Goal: Complete application form

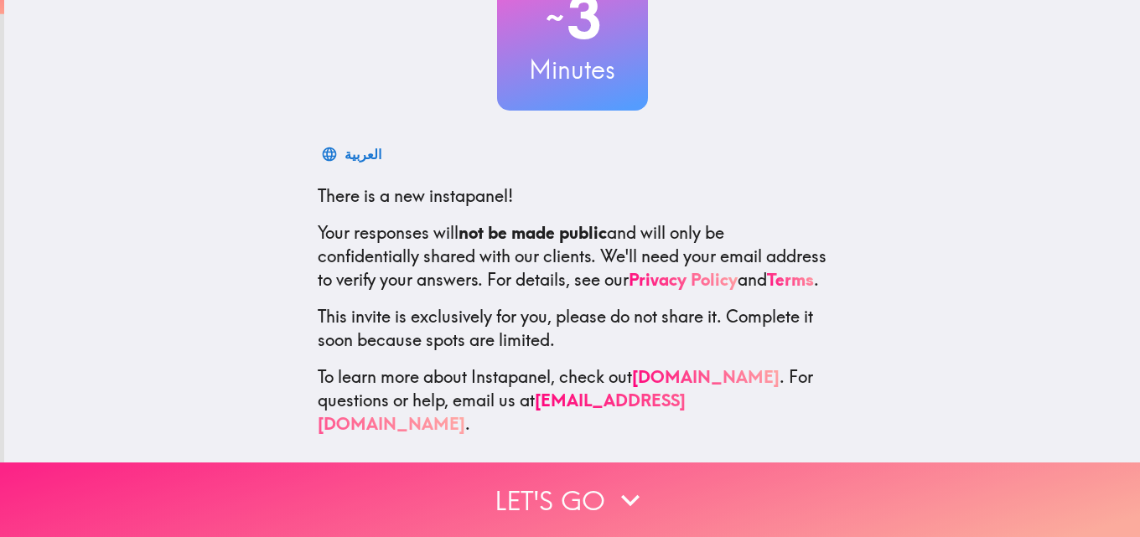
scroll to position [160, 0]
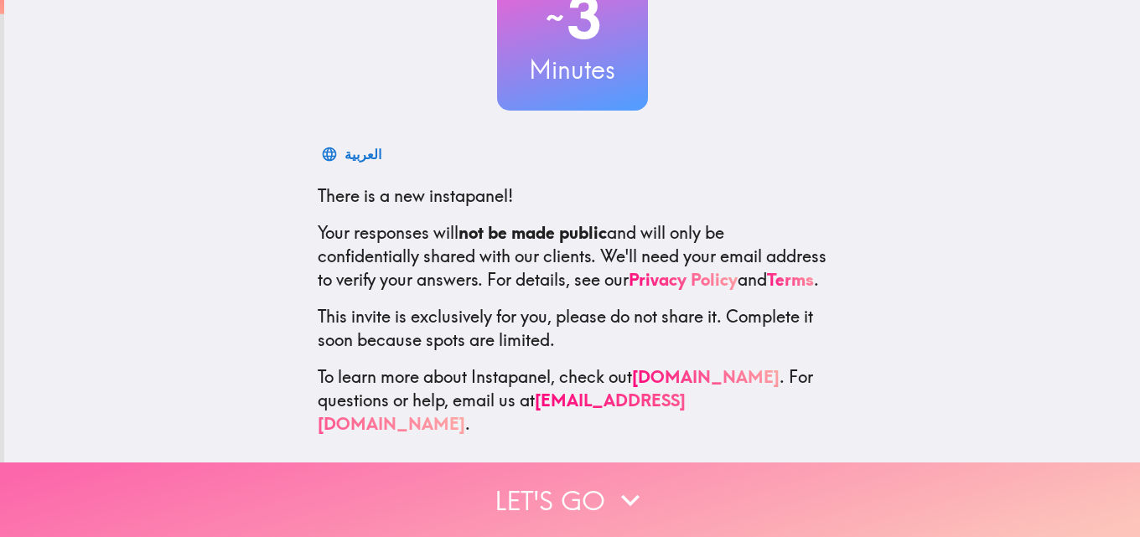
click at [599, 494] on button "Let's go" at bounding box center [570, 500] width 1140 height 75
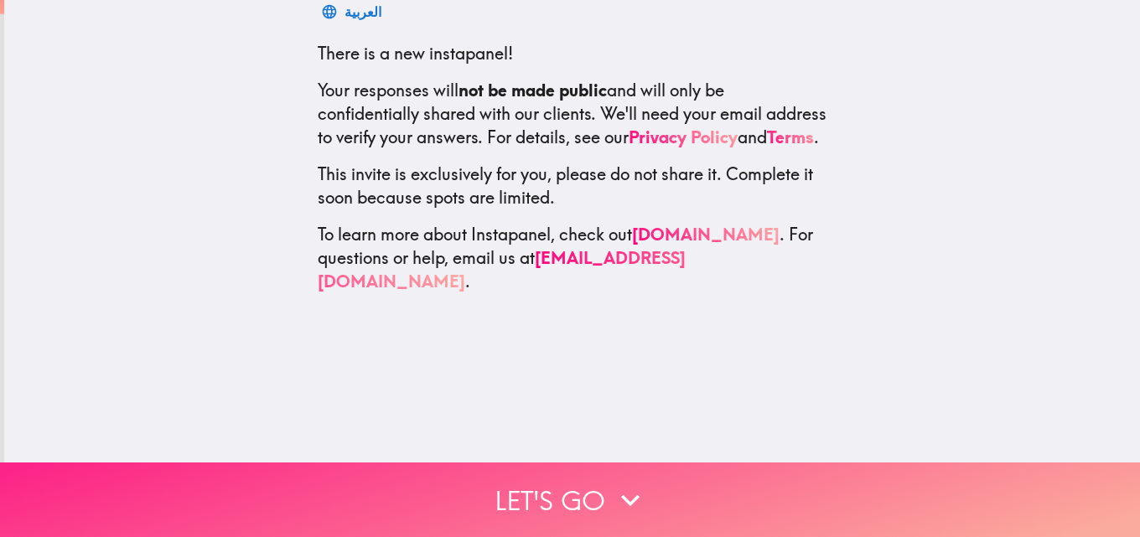
scroll to position [0, 0]
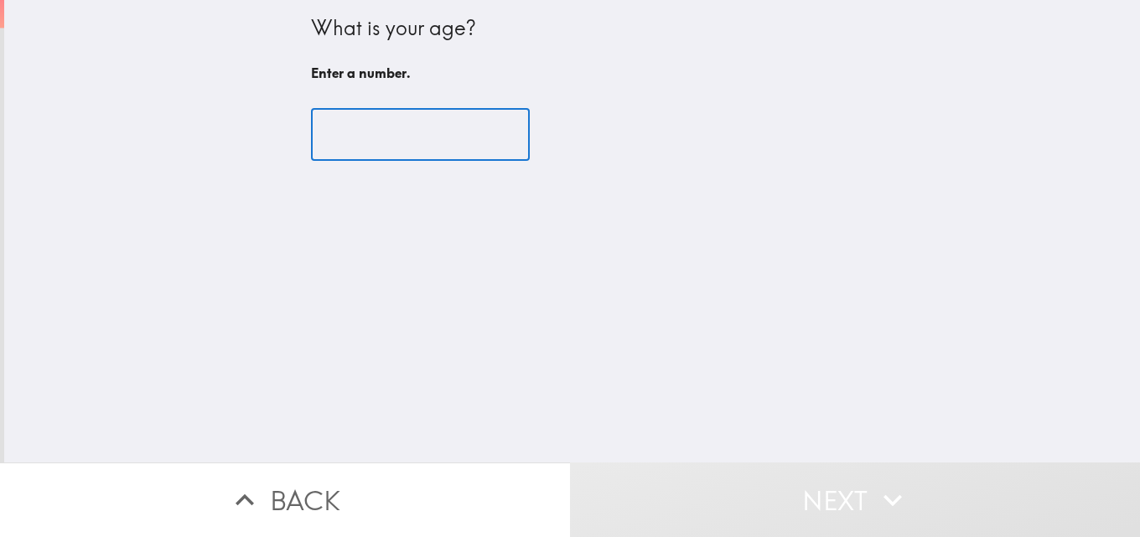
click at [394, 138] on input "number" at bounding box center [420, 135] width 219 height 52
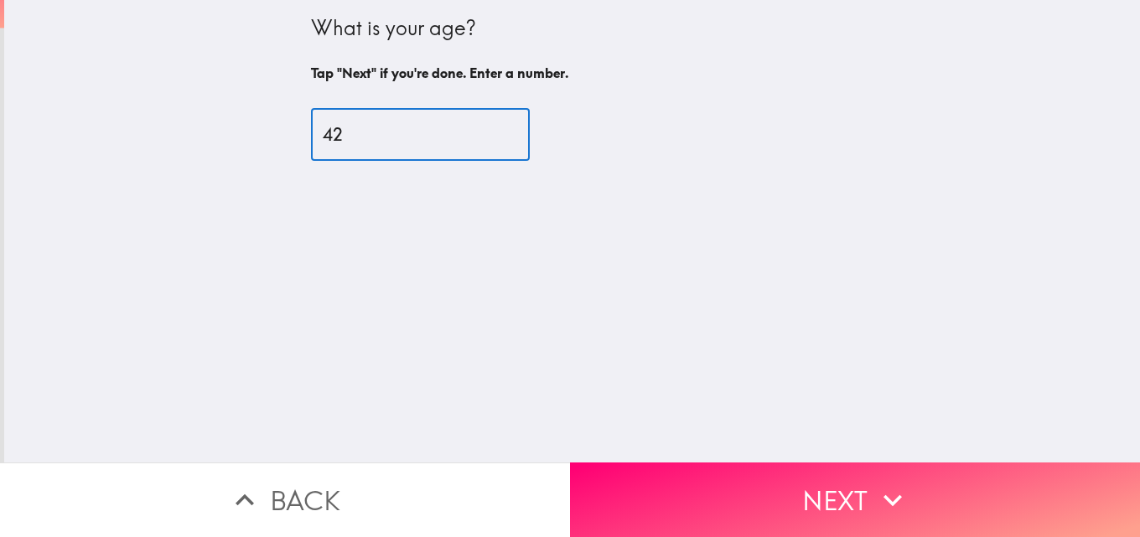
type input "43"
click at [482, 131] on input "43" at bounding box center [420, 135] width 219 height 52
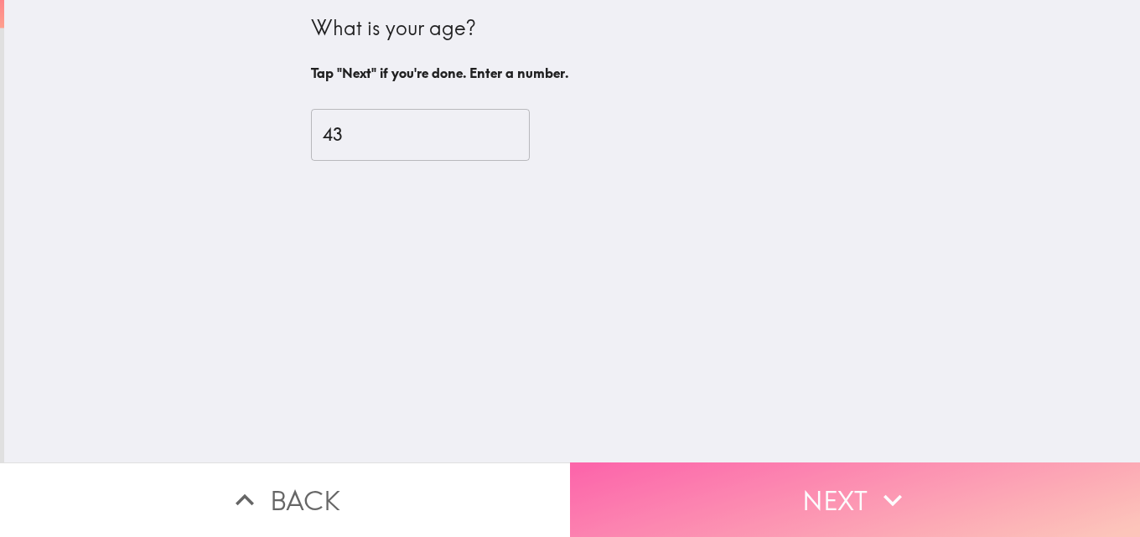
click at [804, 495] on button "Next" at bounding box center [855, 500] width 570 height 75
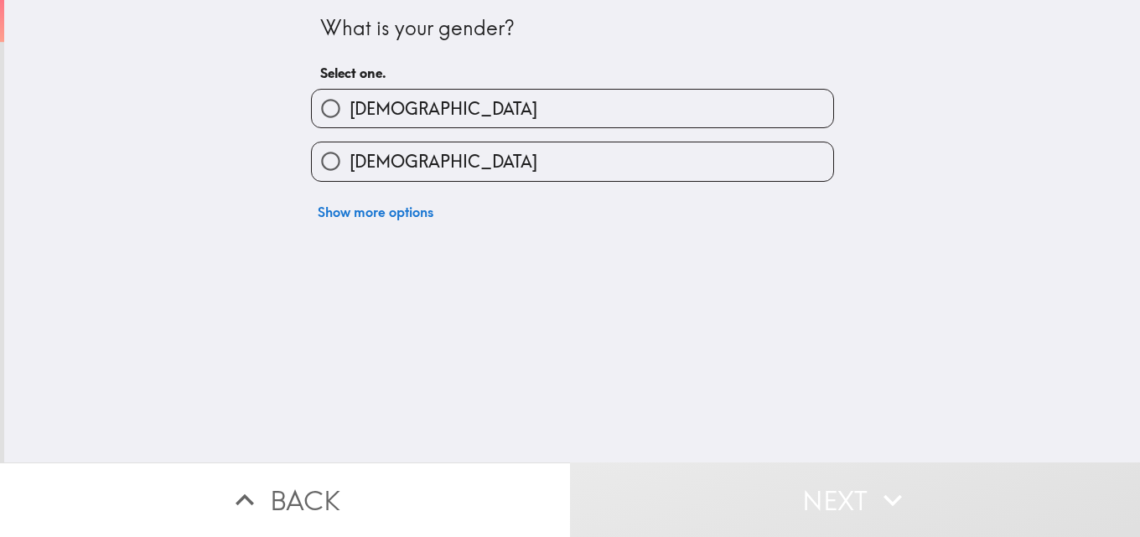
click at [411, 86] on div "[DEMOGRAPHIC_DATA]" at bounding box center [566, 101] width 536 height 53
click at [410, 97] on label "[DEMOGRAPHIC_DATA]" at bounding box center [572, 109] width 521 height 38
click at [349, 97] on input "[DEMOGRAPHIC_DATA]" at bounding box center [331, 109] width 38 height 38
radio input "true"
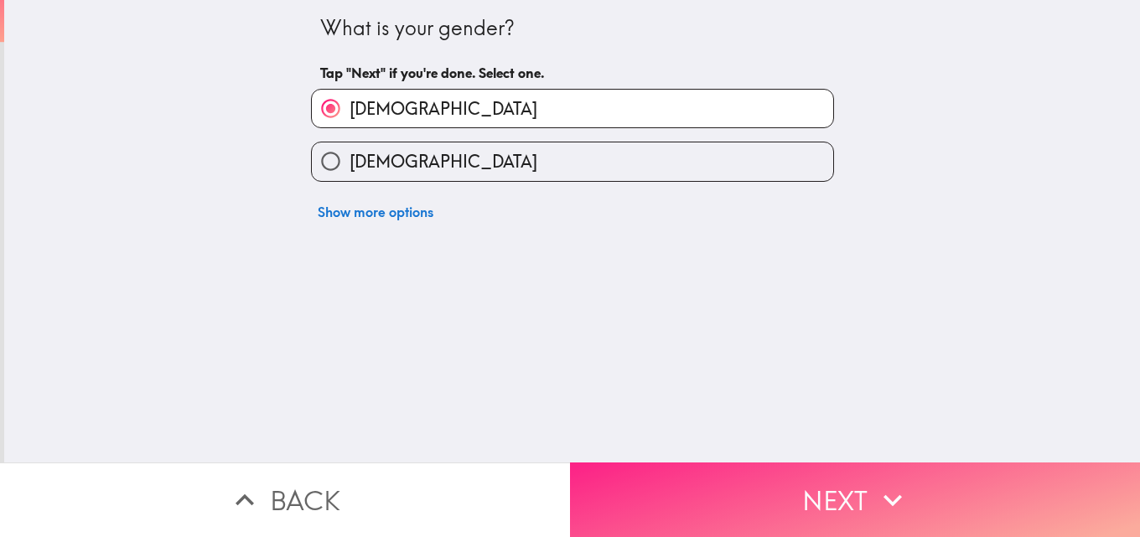
click at [815, 500] on button "Next" at bounding box center [855, 500] width 570 height 75
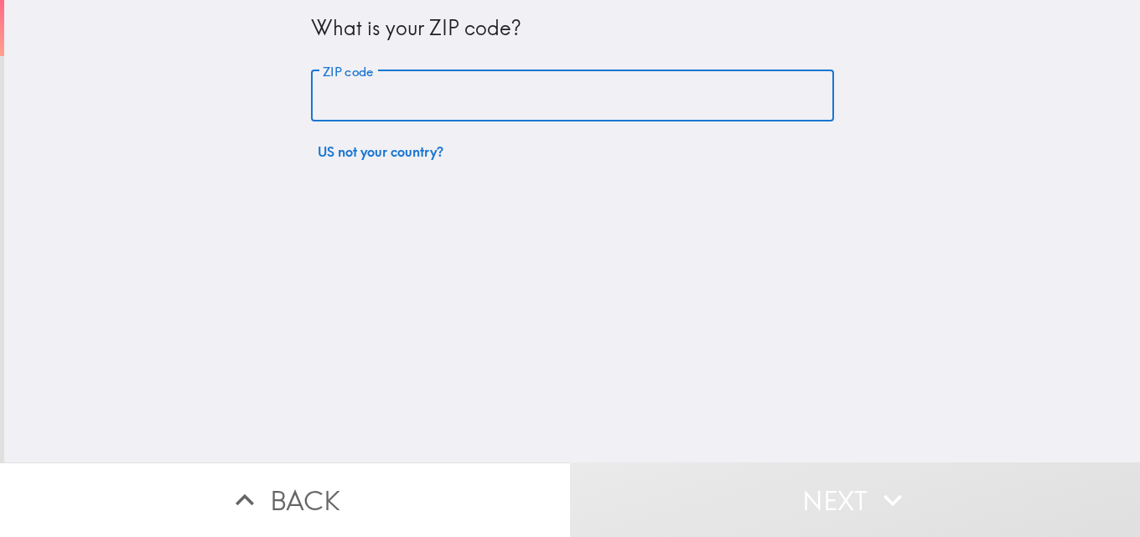
click at [481, 80] on input "ZIP code" at bounding box center [572, 96] width 523 height 52
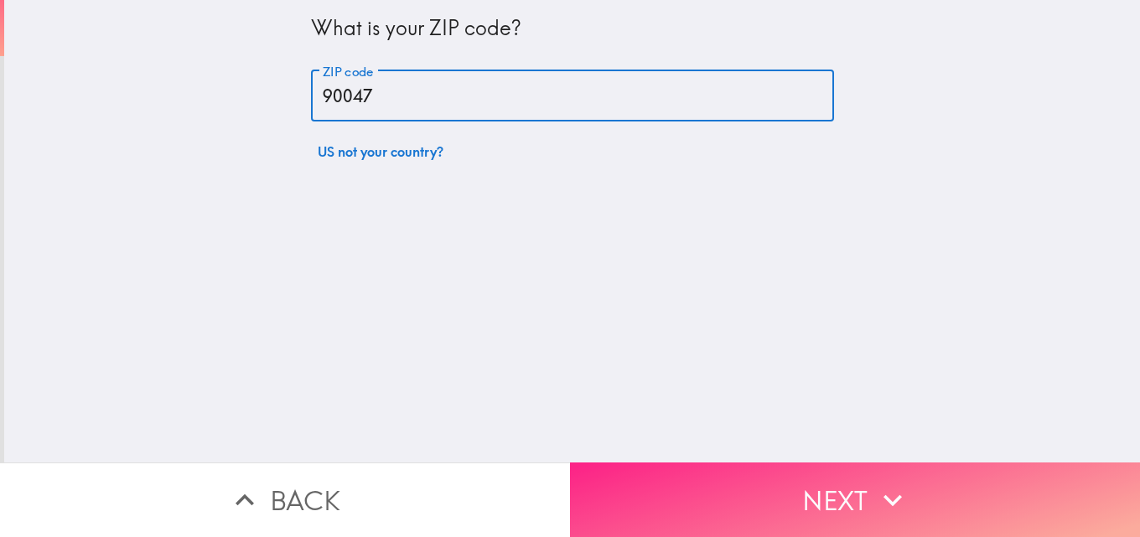
type input "90047"
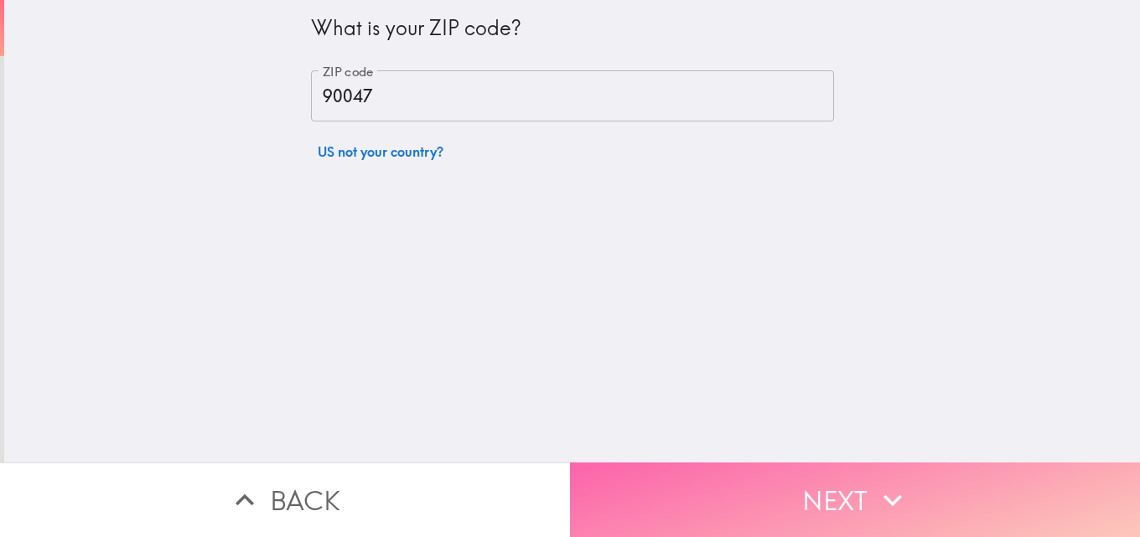
click at [857, 484] on button "Next" at bounding box center [855, 500] width 570 height 75
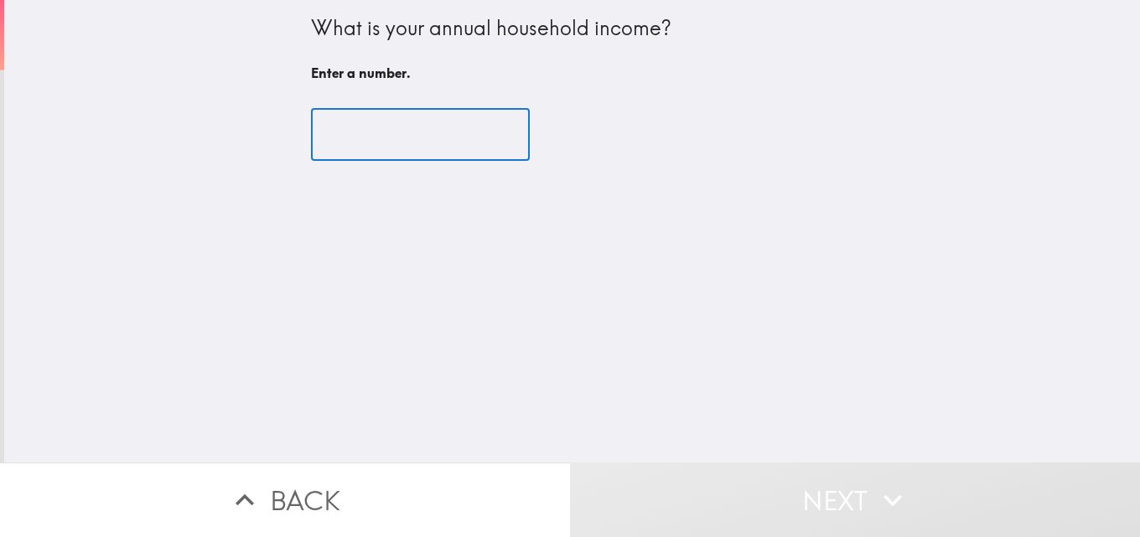
click at [382, 137] on input "number" at bounding box center [420, 135] width 219 height 52
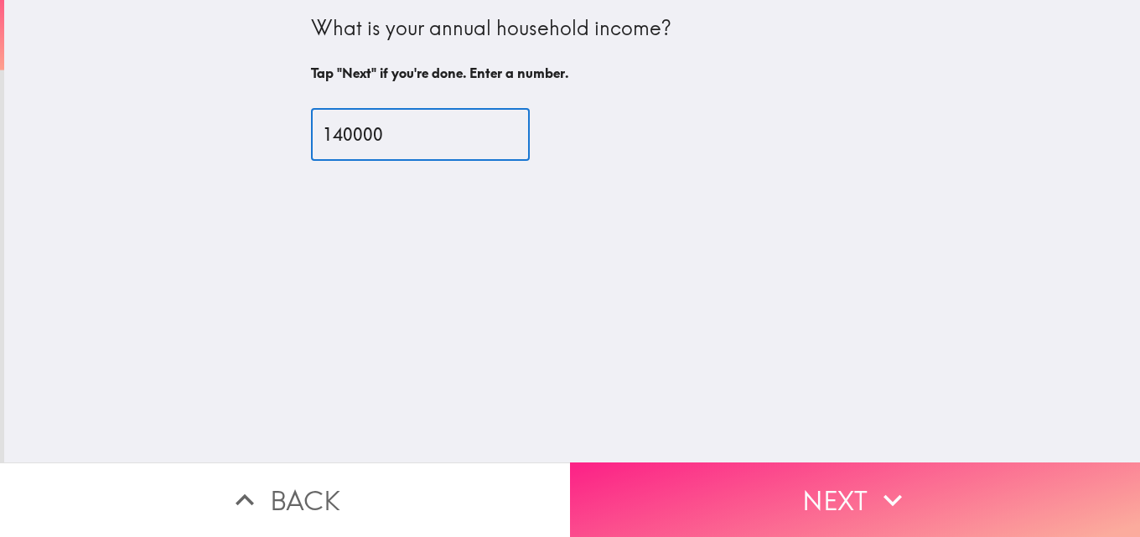
type input "140000"
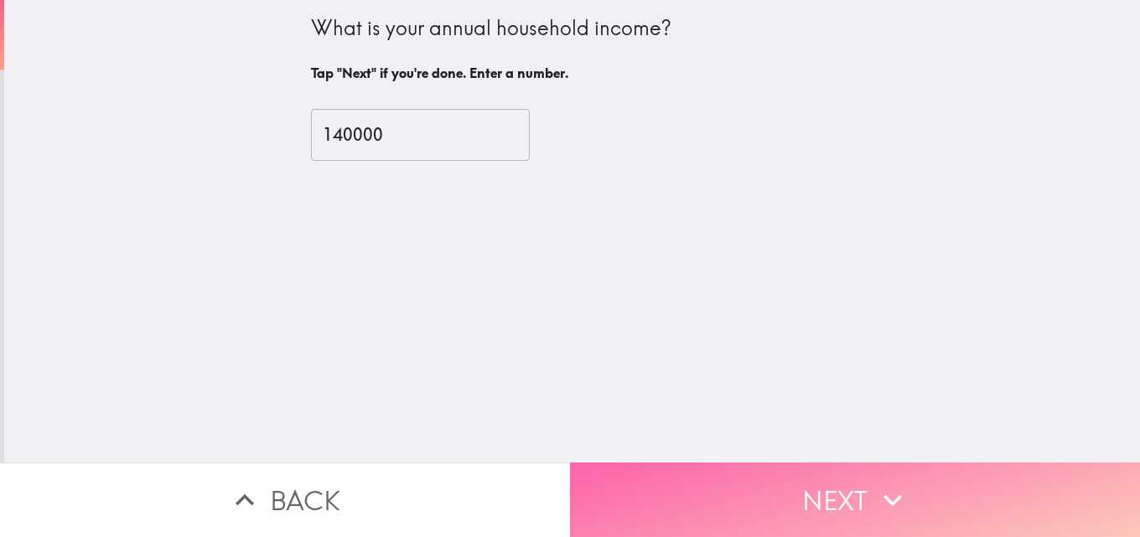
click at [794, 486] on button "Next" at bounding box center [855, 500] width 570 height 75
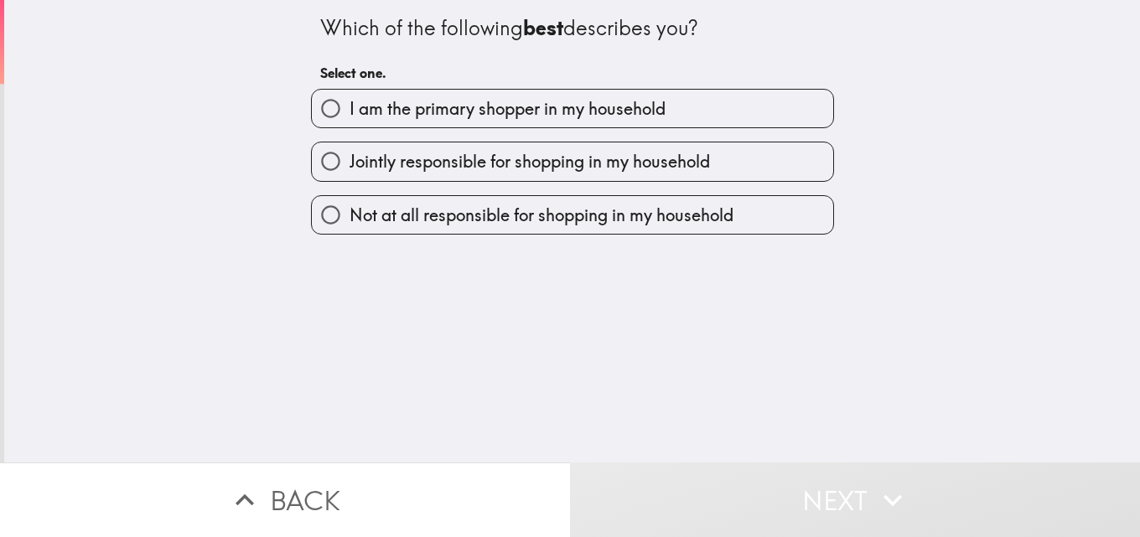
click at [483, 90] on label "I am the primary shopper in my household" at bounding box center [572, 109] width 521 height 38
click at [349, 90] on input "I am the primary shopper in my household" at bounding box center [331, 109] width 38 height 38
radio input "true"
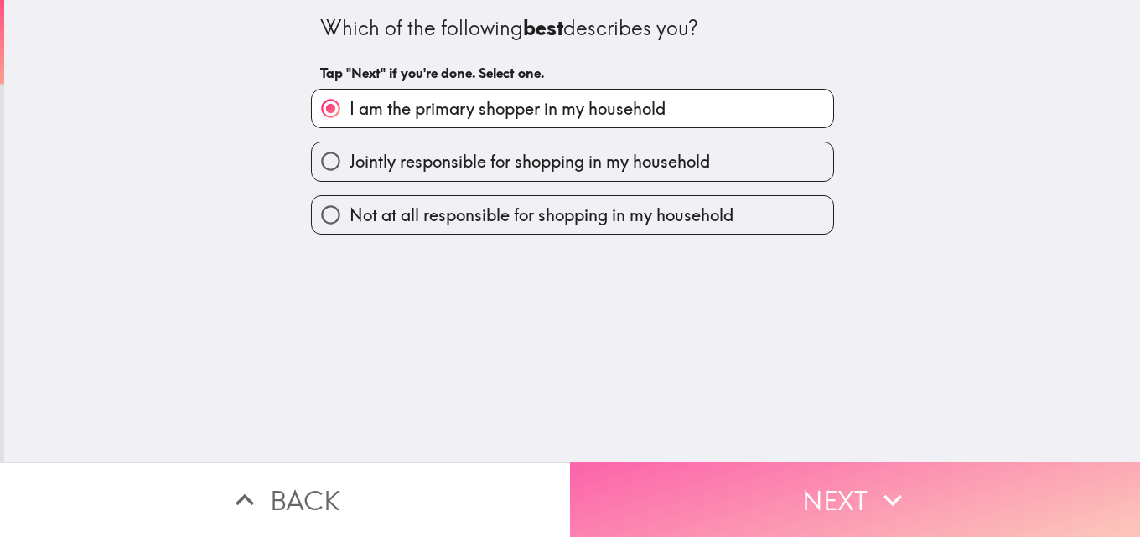
click at [745, 489] on button "Next" at bounding box center [855, 500] width 570 height 75
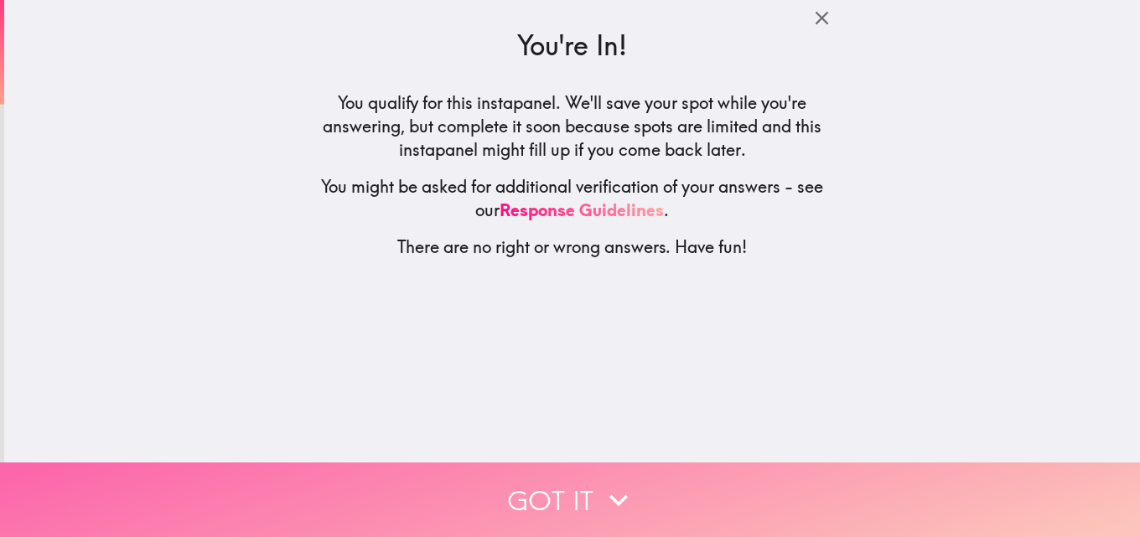
click at [645, 492] on button "Got it" at bounding box center [570, 500] width 1140 height 75
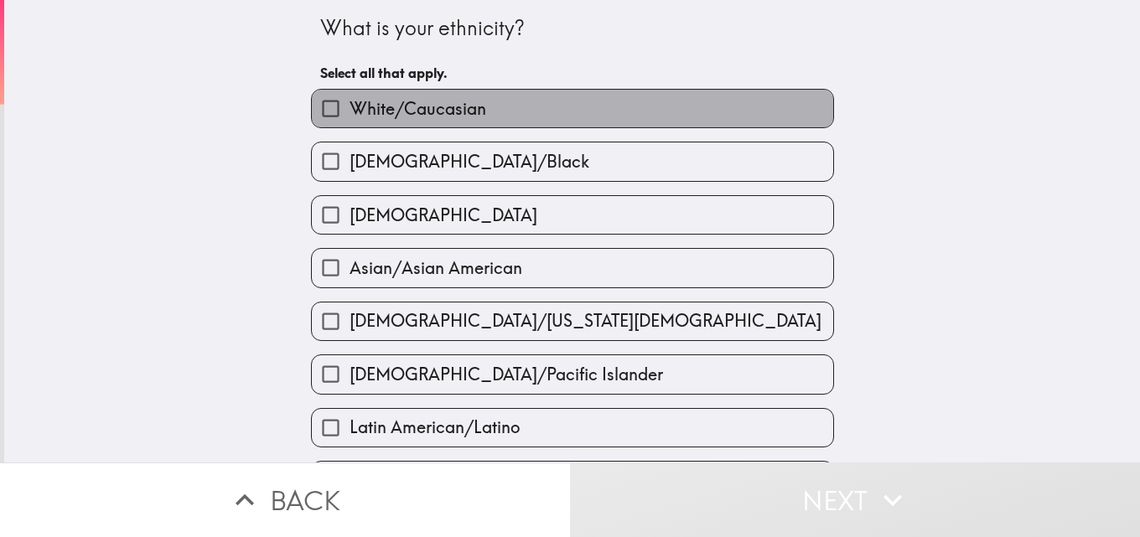
click at [535, 111] on label "White/Caucasian" at bounding box center [572, 109] width 521 height 38
click at [349, 111] on input "White/Caucasian" at bounding box center [331, 109] width 38 height 38
checkbox input "true"
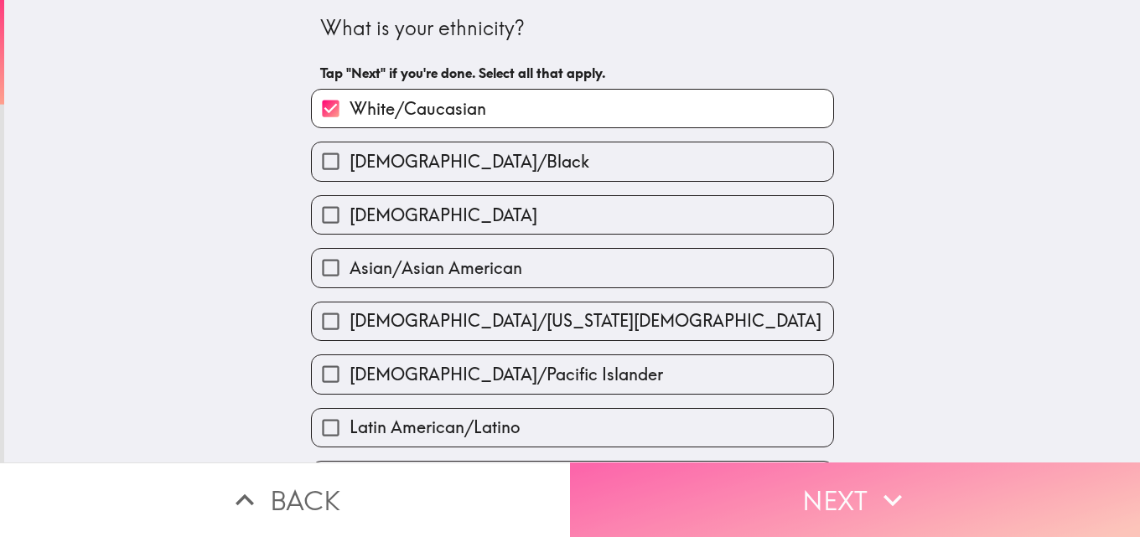
click at [781, 480] on button "Next" at bounding box center [855, 500] width 570 height 75
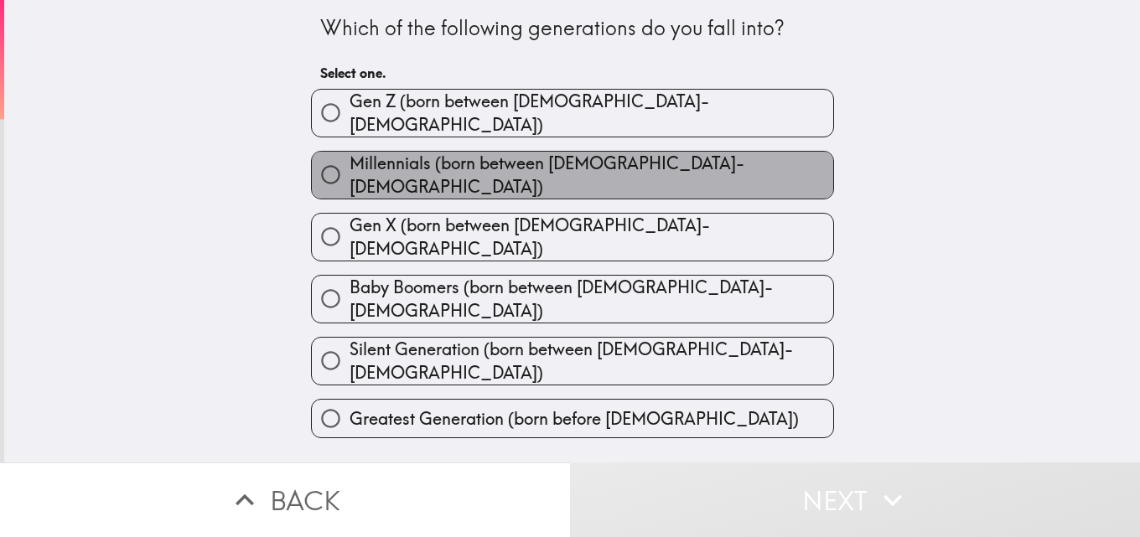
click at [645, 163] on label "Millennials (born between [DEMOGRAPHIC_DATA]-[DEMOGRAPHIC_DATA])" at bounding box center [572, 175] width 521 height 47
click at [349, 163] on input "Millennials (born between [DEMOGRAPHIC_DATA]-[DEMOGRAPHIC_DATA])" at bounding box center [331, 175] width 38 height 38
radio input "true"
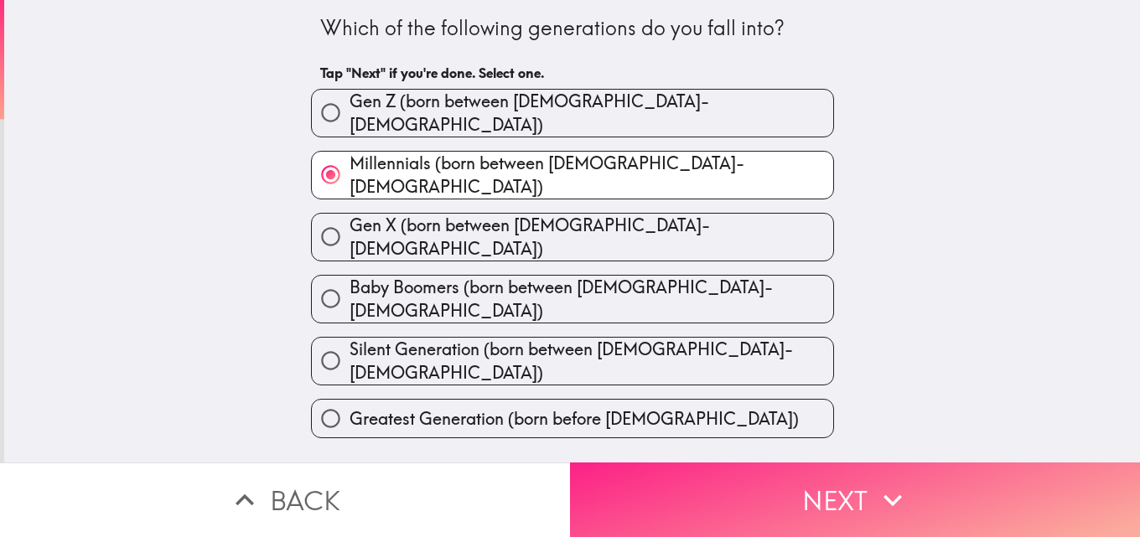
click at [851, 502] on button "Next" at bounding box center [855, 500] width 570 height 75
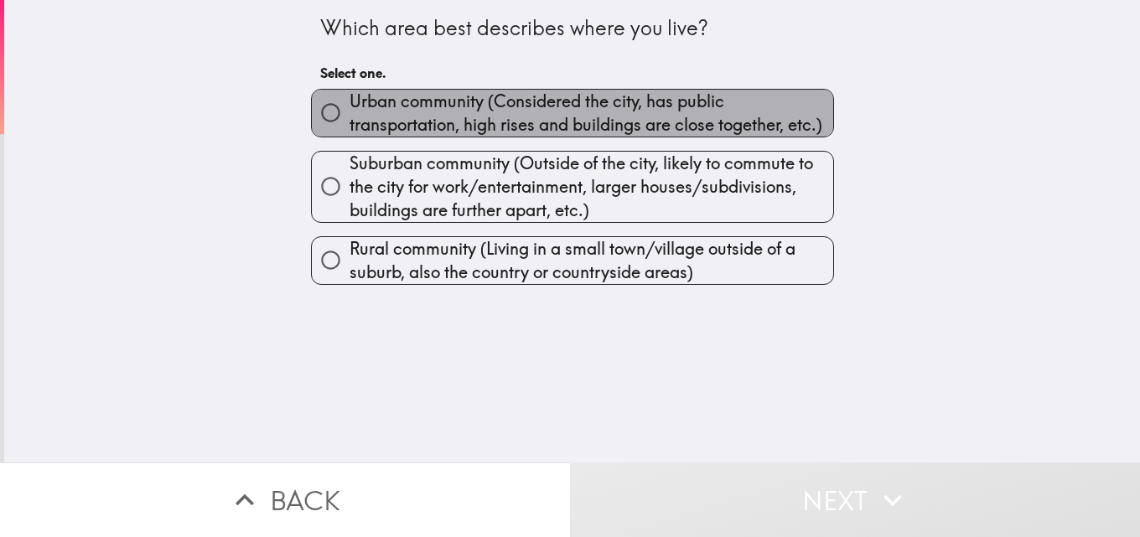
click at [533, 124] on span "Urban community (Considered the city, has public transportation, high rises and…" at bounding box center [591, 113] width 484 height 47
click at [349, 124] on input "Urban community (Considered the city, has public transportation, high rises and…" at bounding box center [331, 113] width 38 height 38
radio input "true"
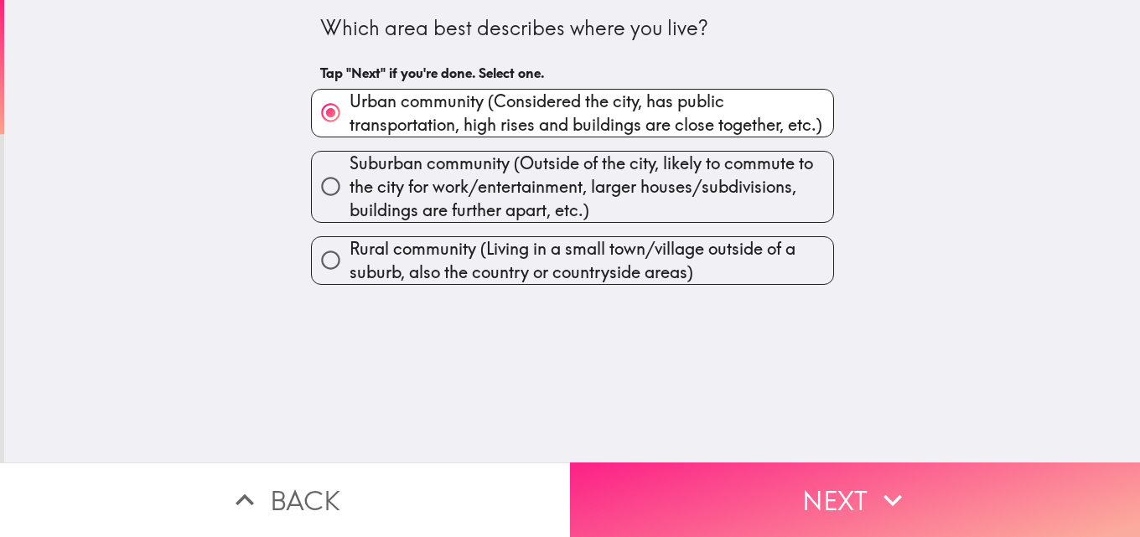
click at [809, 474] on button "Next" at bounding box center [855, 500] width 570 height 75
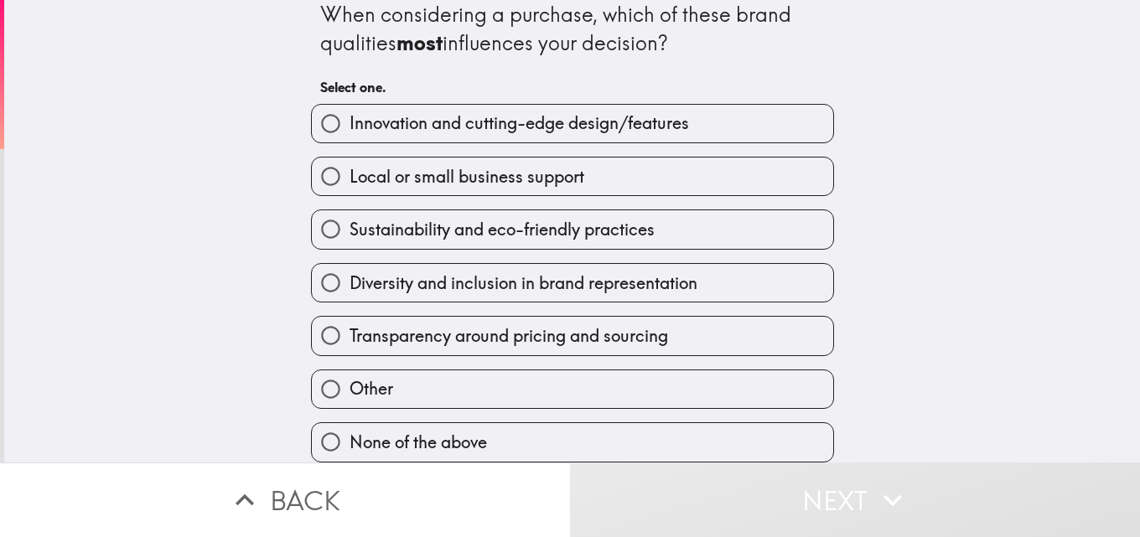
scroll to position [26, 0]
click at [536, 123] on label "Innovation and cutting-edge design/features" at bounding box center [572, 124] width 521 height 38
click at [349, 123] on input "Innovation and cutting-edge design/features" at bounding box center [331, 124] width 38 height 38
radio input "true"
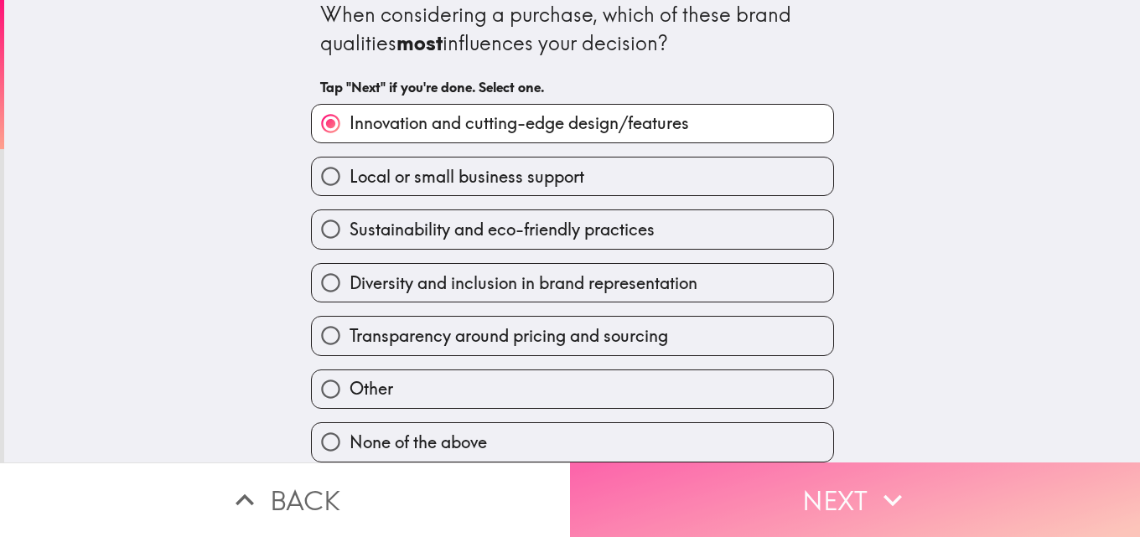
click at [771, 488] on button "Next" at bounding box center [855, 500] width 570 height 75
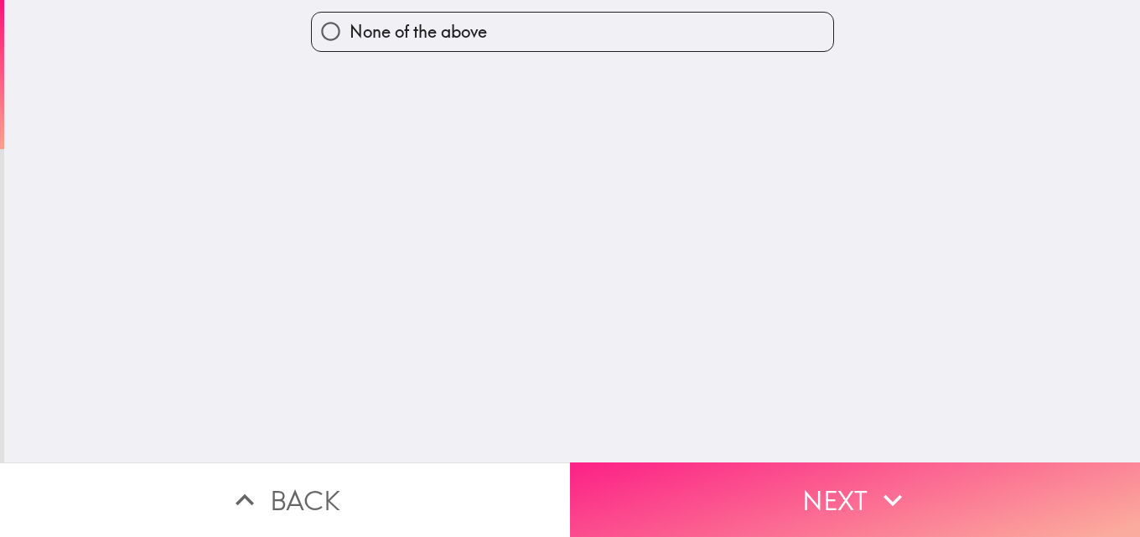
scroll to position [0, 0]
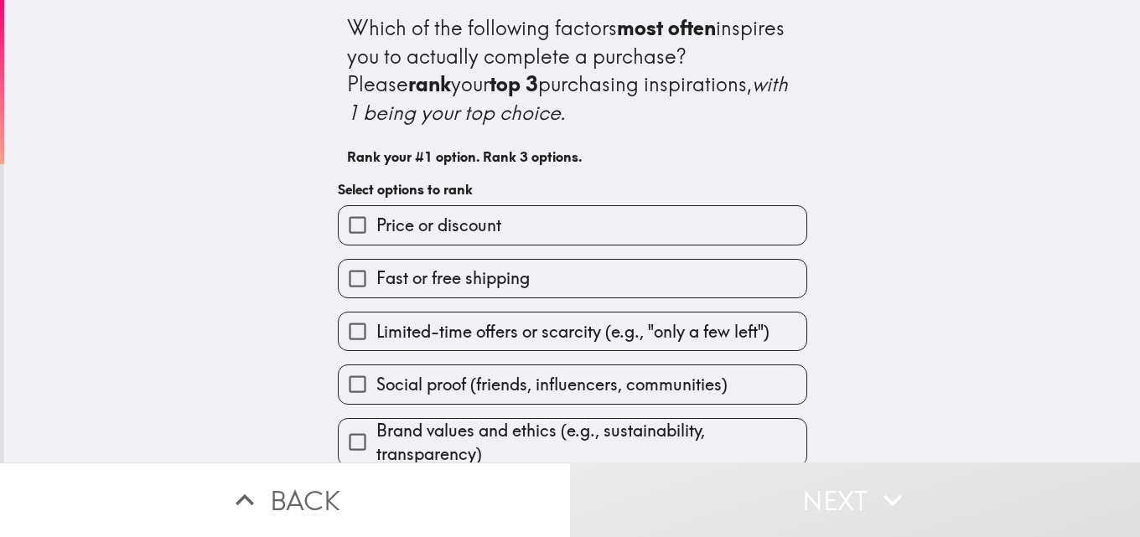
click at [517, 219] on label "Price or discount" at bounding box center [573, 225] width 468 height 38
click at [376, 219] on input "Price or discount" at bounding box center [358, 225] width 38 height 38
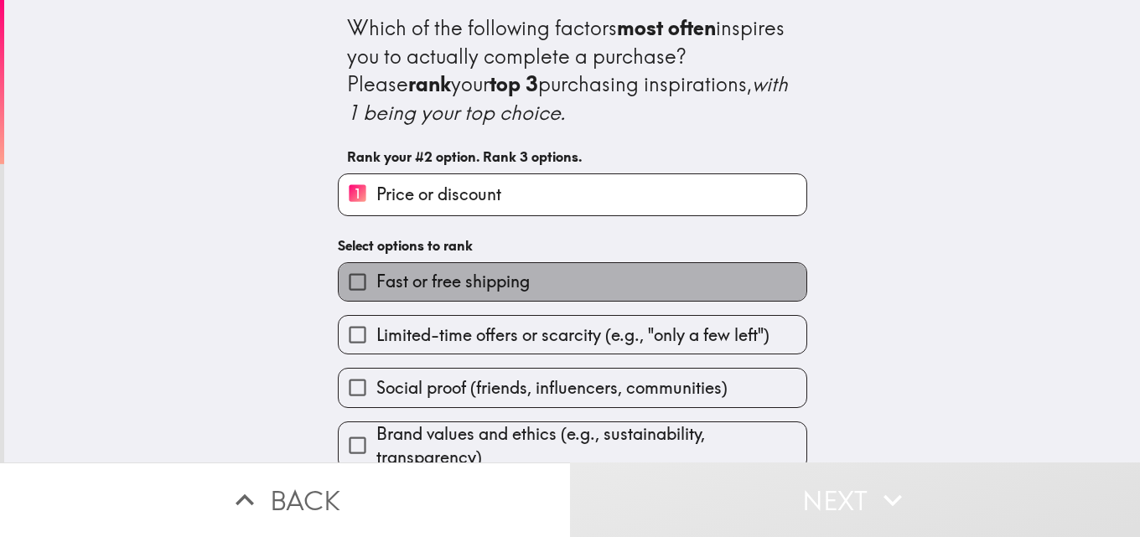
click at [520, 280] on label "Fast or free shipping" at bounding box center [573, 282] width 468 height 38
click at [376, 280] on input "Fast or free shipping" at bounding box center [358, 282] width 38 height 38
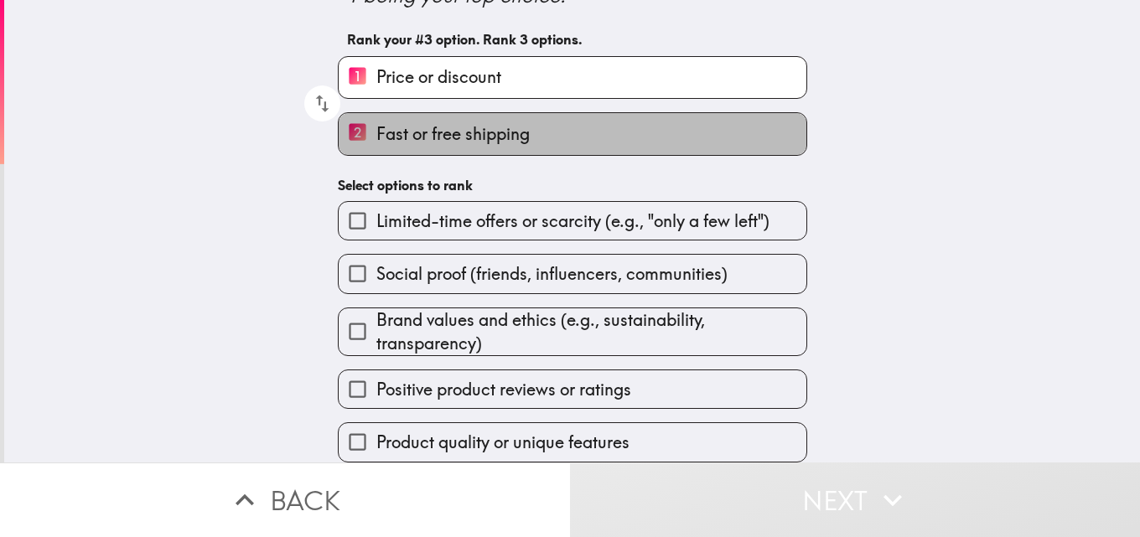
click at [482, 122] on span "Fast or free shipping" at bounding box center [452, 133] width 153 height 23
click at [376, 113] on input "2 Fast or free shipping" at bounding box center [358, 133] width 38 height 41
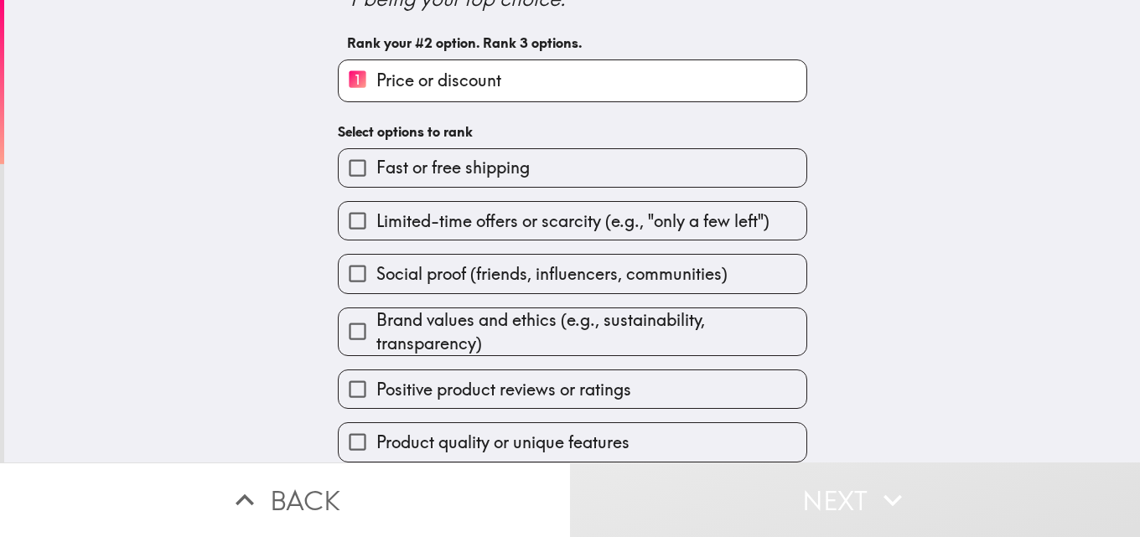
click at [482, 70] on span "Price or discount" at bounding box center [438, 80] width 125 height 23
click at [376, 70] on input "1 Price or discount" at bounding box center [358, 80] width 38 height 41
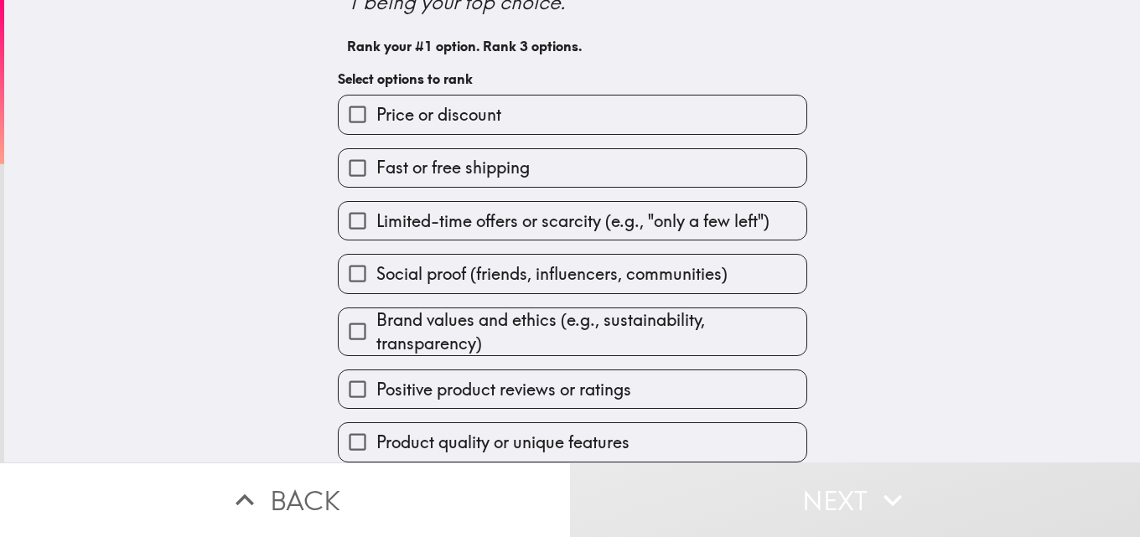
scroll to position [123, 0]
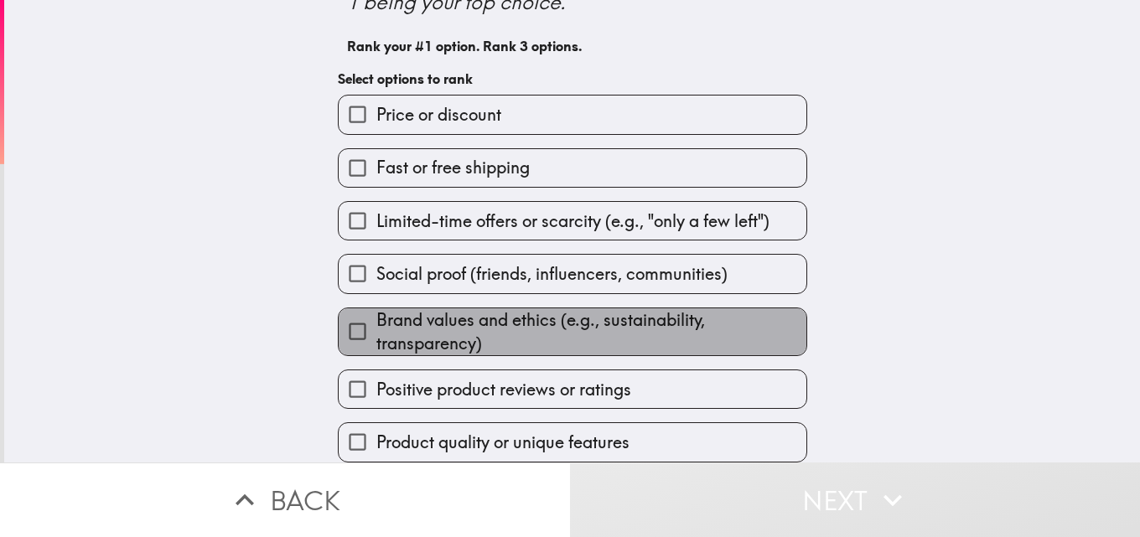
click at [514, 314] on span "Brand values and ethics (e.g., sustainability, transparency)" at bounding box center [591, 331] width 430 height 47
click at [376, 314] on input "Brand values and ethics (e.g., sustainability, transparency)" at bounding box center [358, 332] width 38 height 38
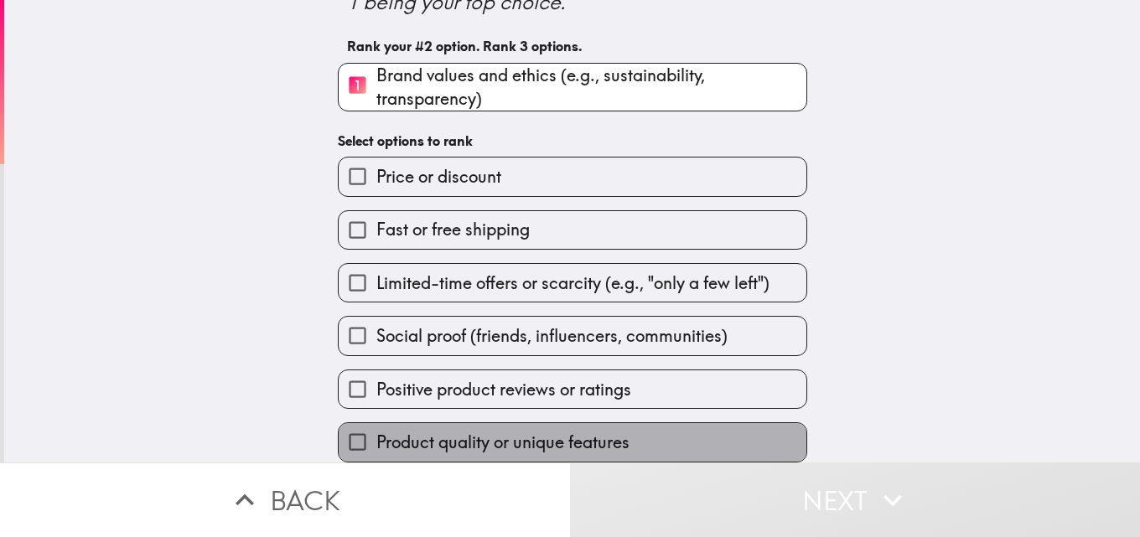
click at [499, 431] on span "Product quality or unique features" at bounding box center [502, 442] width 253 height 23
click at [376, 425] on input "Product quality or unique features" at bounding box center [358, 442] width 38 height 38
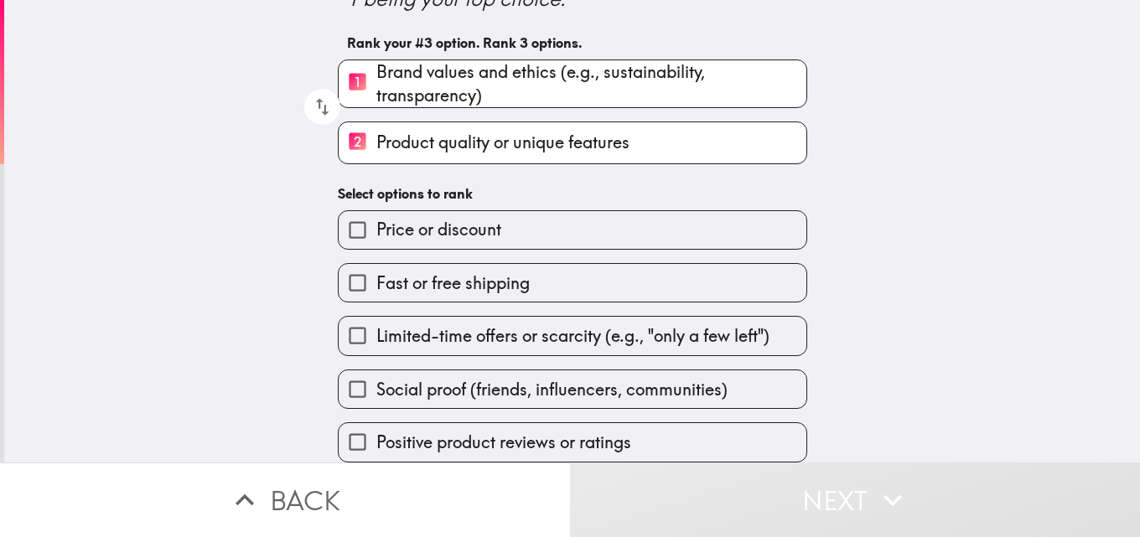
scroll to position [127, 0]
click at [475, 436] on span "Positive product reviews or ratings" at bounding box center [503, 442] width 255 height 23
click at [376, 436] on input "Positive product reviews or ratings" at bounding box center [358, 442] width 38 height 38
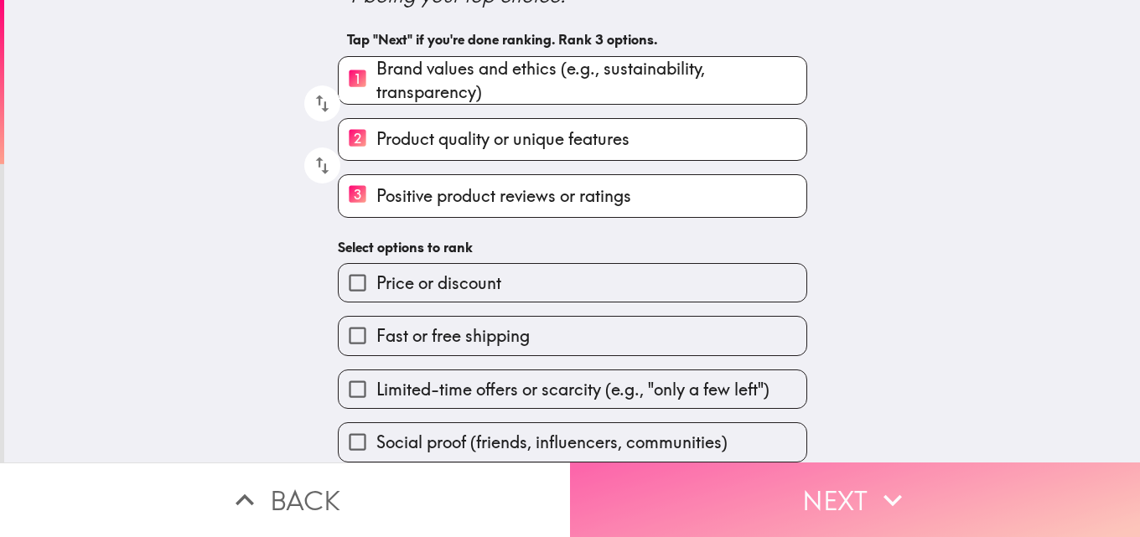
click at [755, 494] on button "Next" at bounding box center [855, 500] width 570 height 75
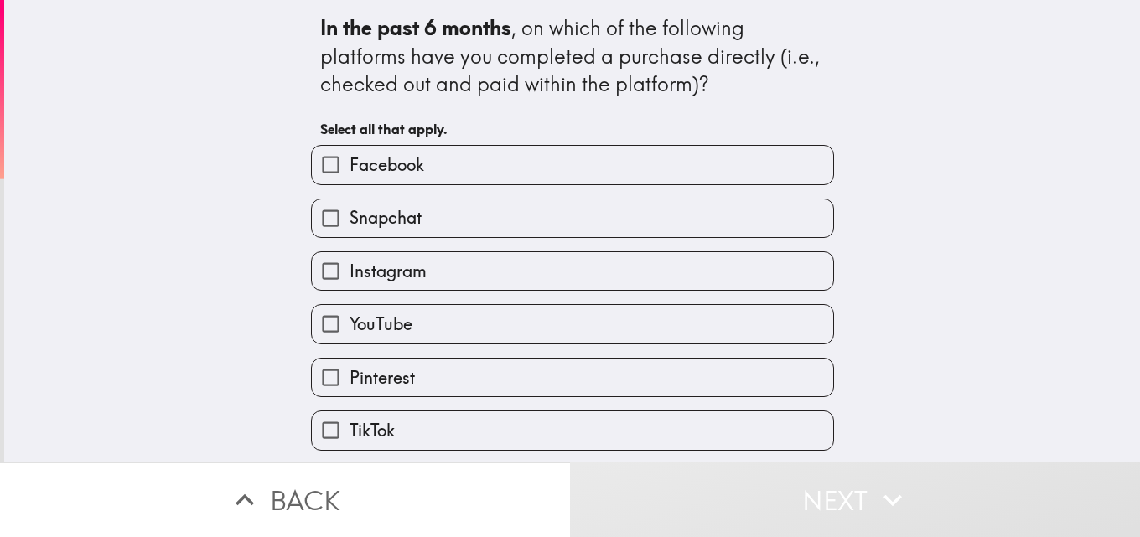
click at [458, 167] on label "Facebook" at bounding box center [572, 165] width 521 height 38
click at [349, 167] on input "Facebook" at bounding box center [331, 165] width 38 height 38
checkbox input "true"
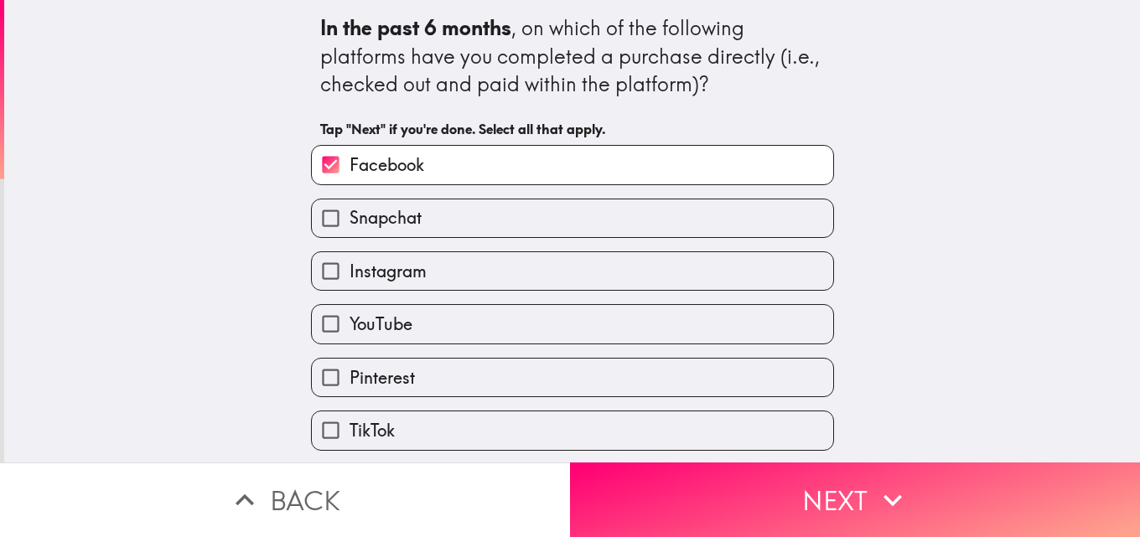
click at [455, 214] on label "Snapchat" at bounding box center [572, 218] width 521 height 38
click at [349, 214] on input "Snapchat" at bounding box center [331, 218] width 38 height 38
checkbox input "true"
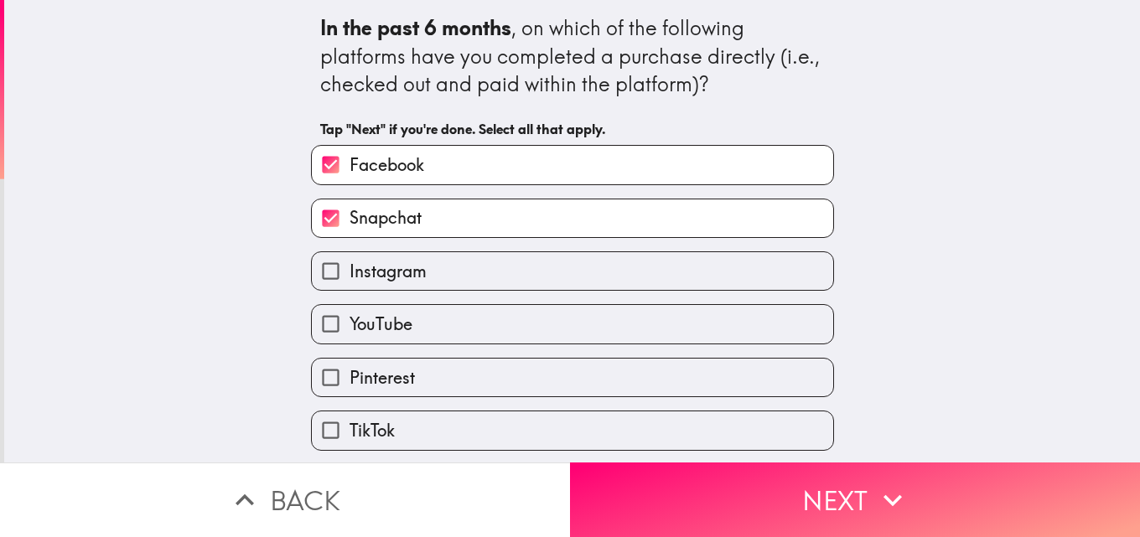
click at [453, 262] on label "Instagram" at bounding box center [572, 271] width 521 height 38
click at [349, 262] on input "Instagram" at bounding box center [331, 271] width 38 height 38
checkbox input "true"
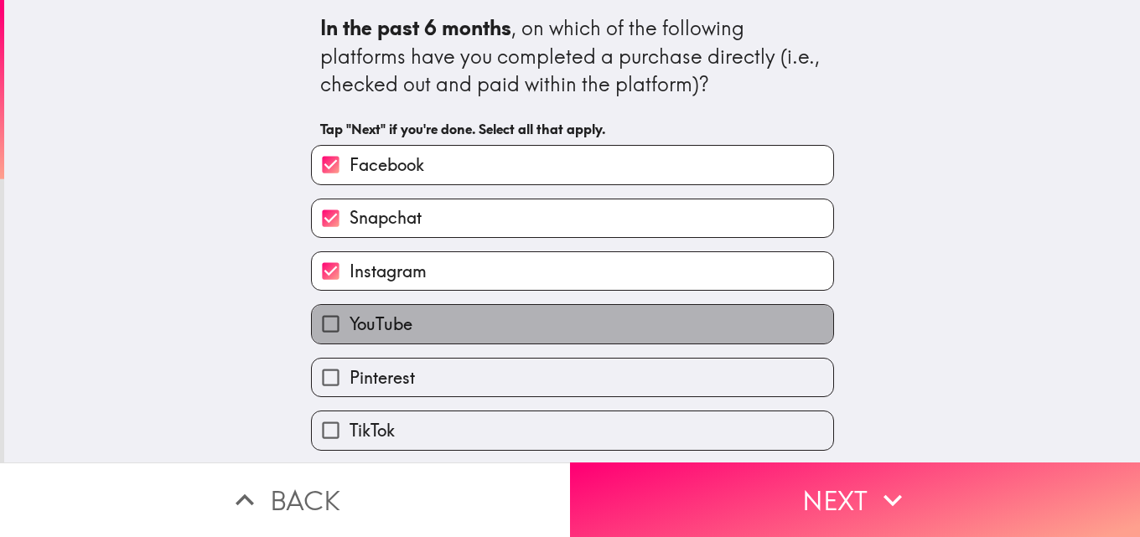
click at [449, 329] on label "YouTube" at bounding box center [572, 324] width 521 height 38
click at [349, 329] on input "YouTube" at bounding box center [331, 324] width 38 height 38
checkbox input "true"
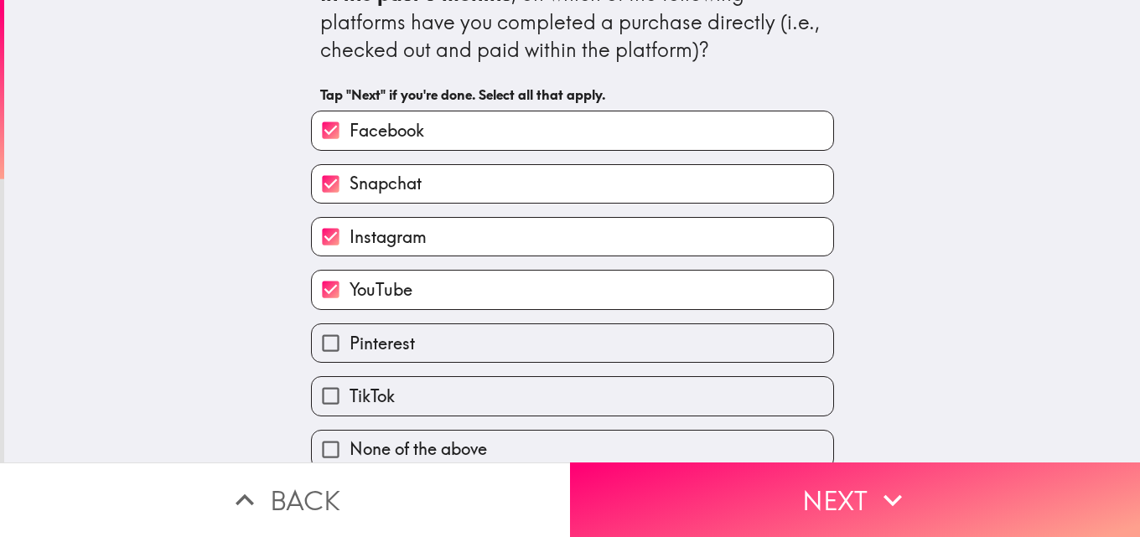
scroll to position [54, 0]
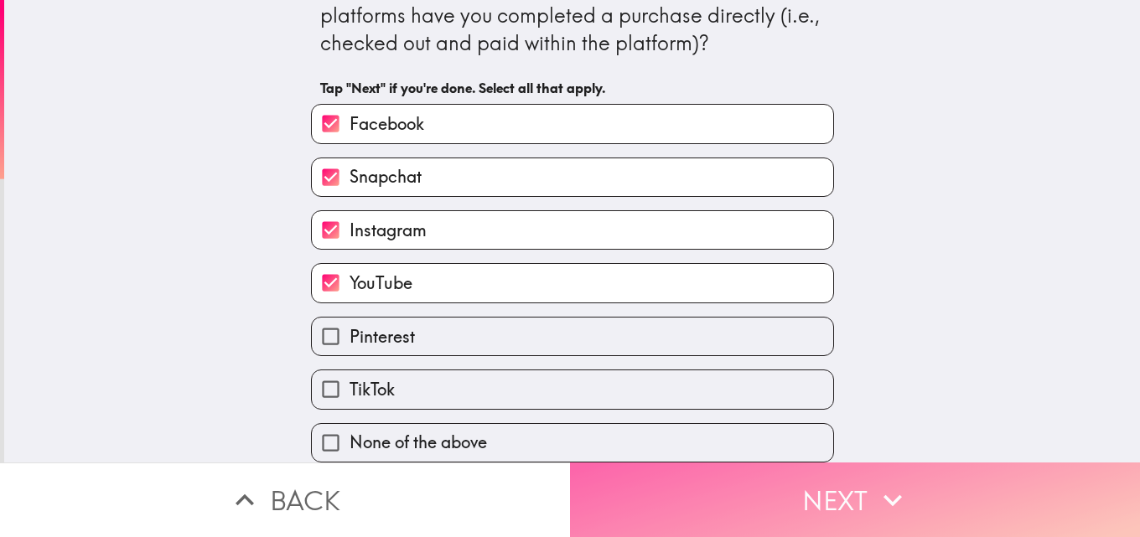
click at [719, 479] on button "Next" at bounding box center [855, 500] width 570 height 75
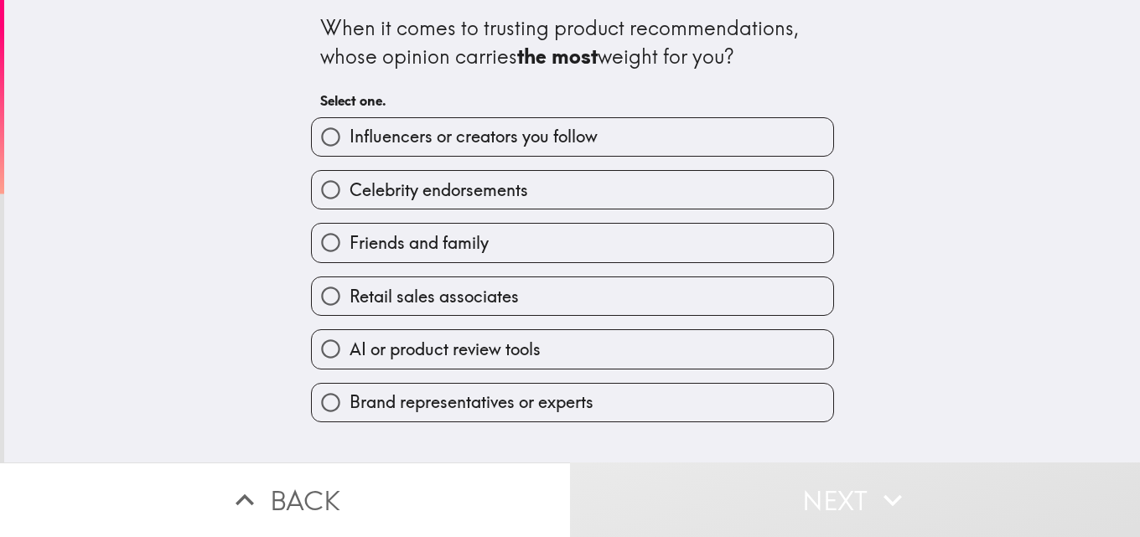
click at [500, 147] on span "Influencers or creators you follow" at bounding box center [473, 136] width 248 height 23
click at [349, 147] on input "Influencers or creators you follow" at bounding box center [331, 137] width 38 height 38
radio input "true"
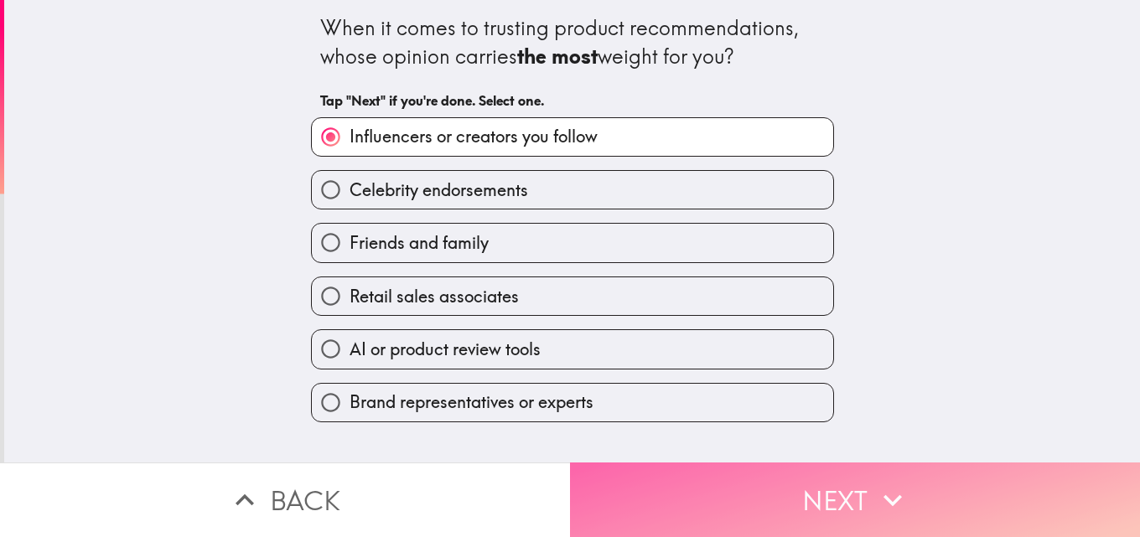
click at [730, 488] on button "Next" at bounding box center [855, 500] width 570 height 75
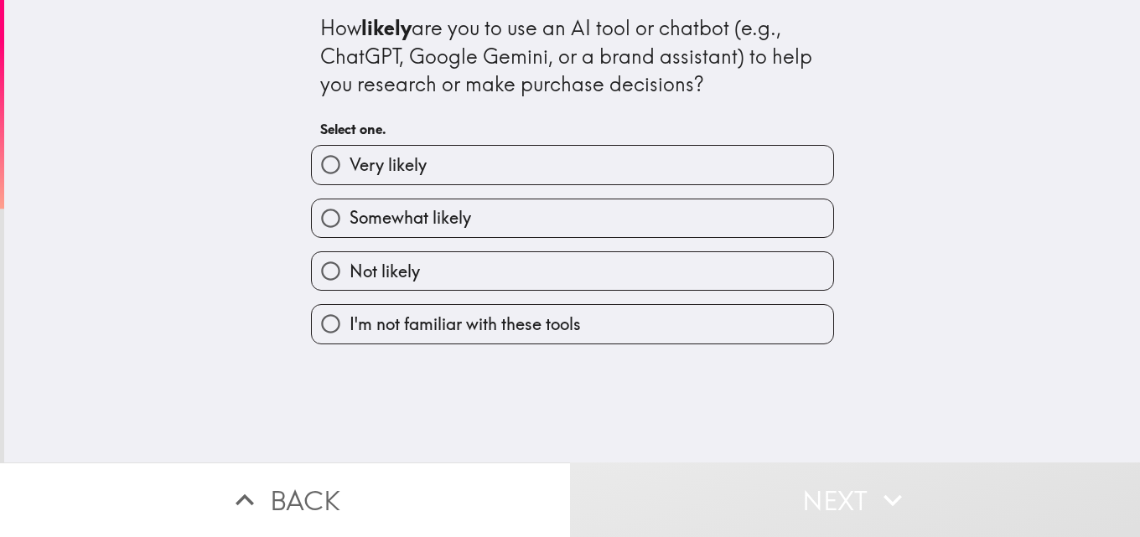
click at [508, 220] on label "Somewhat likely" at bounding box center [572, 218] width 521 height 38
click at [349, 220] on input "Somewhat likely" at bounding box center [331, 218] width 38 height 38
radio input "true"
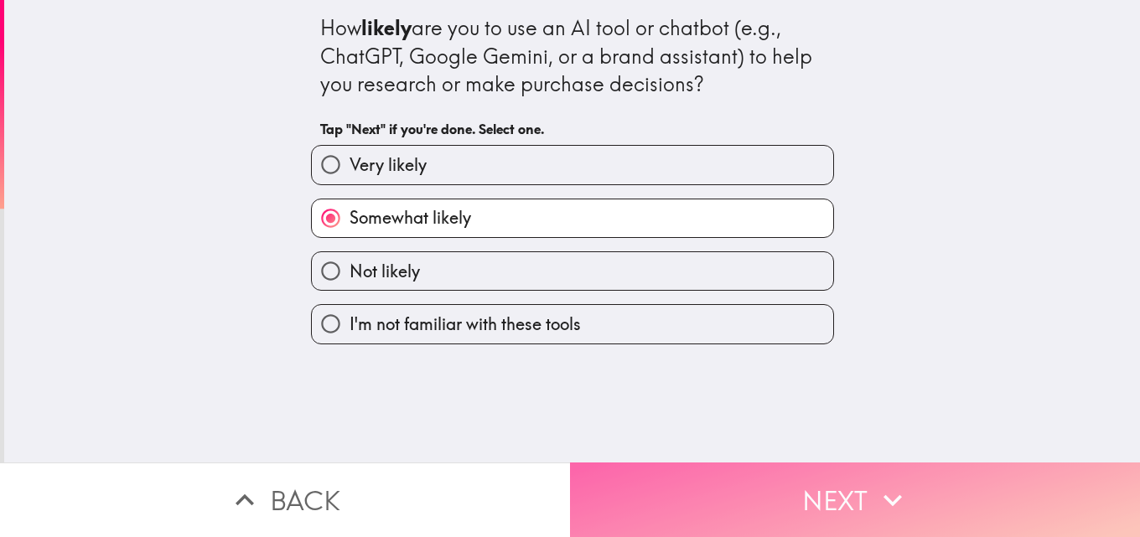
click at [802, 484] on button "Next" at bounding box center [855, 500] width 570 height 75
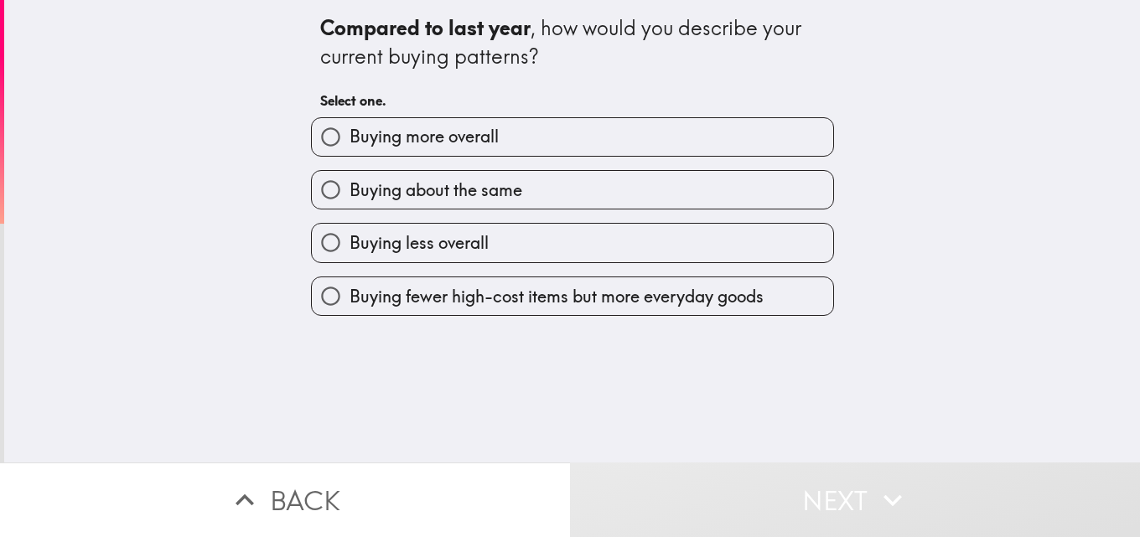
click at [560, 193] on label "Buying about the same" at bounding box center [572, 190] width 521 height 38
click at [349, 193] on input "Buying about the same" at bounding box center [331, 190] width 38 height 38
radio input "true"
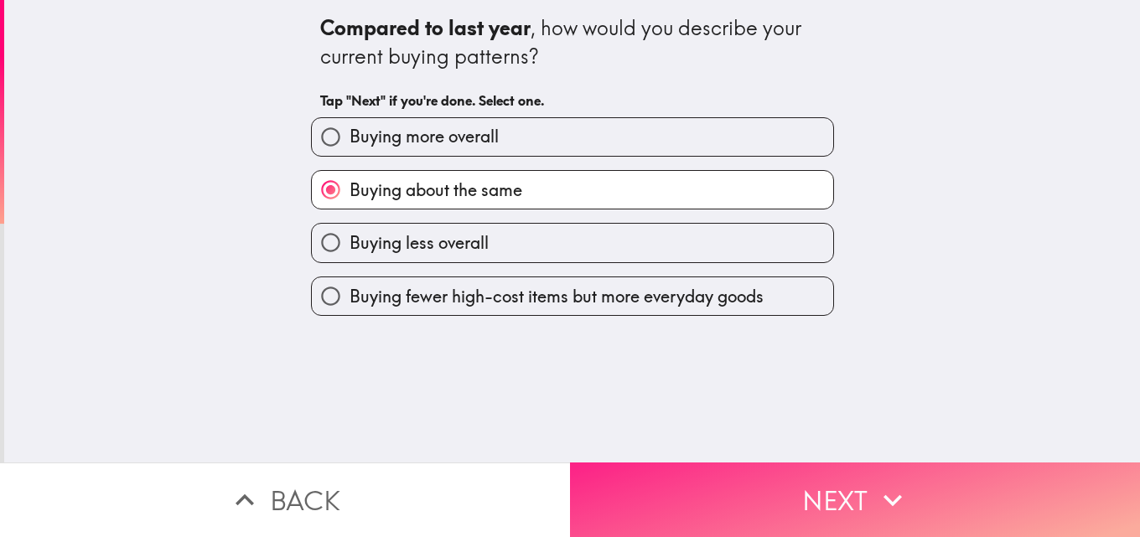
click at [746, 497] on button "Next" at bounding box center [855, 500] width 570 height 75
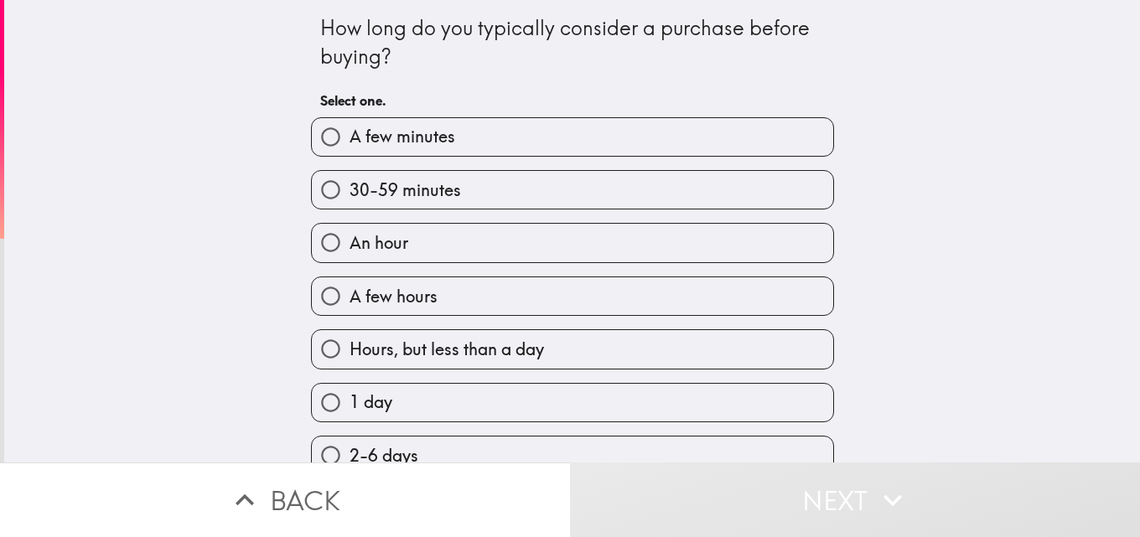
click at [593, 129] on label "A few minutes" at bounding box center [572, 137] width 521 height 38
click at [349, 129] on input "A few minutes" at bounding box center [331, 137] width 38 height 38
radio input "true"
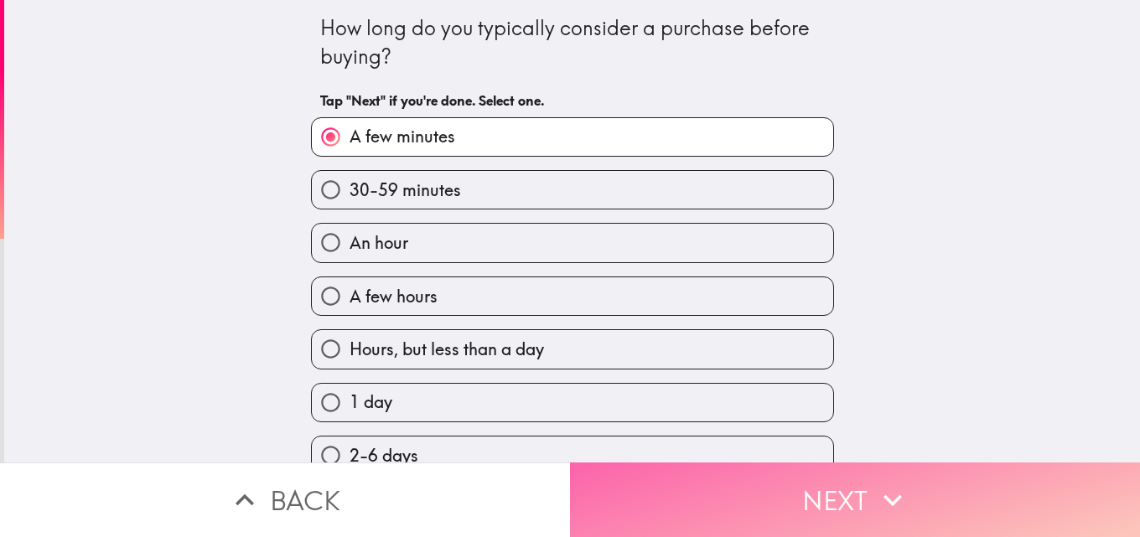
click at [796, 503] on button "Next" at bounding box center [855, 500] width 570 height 75
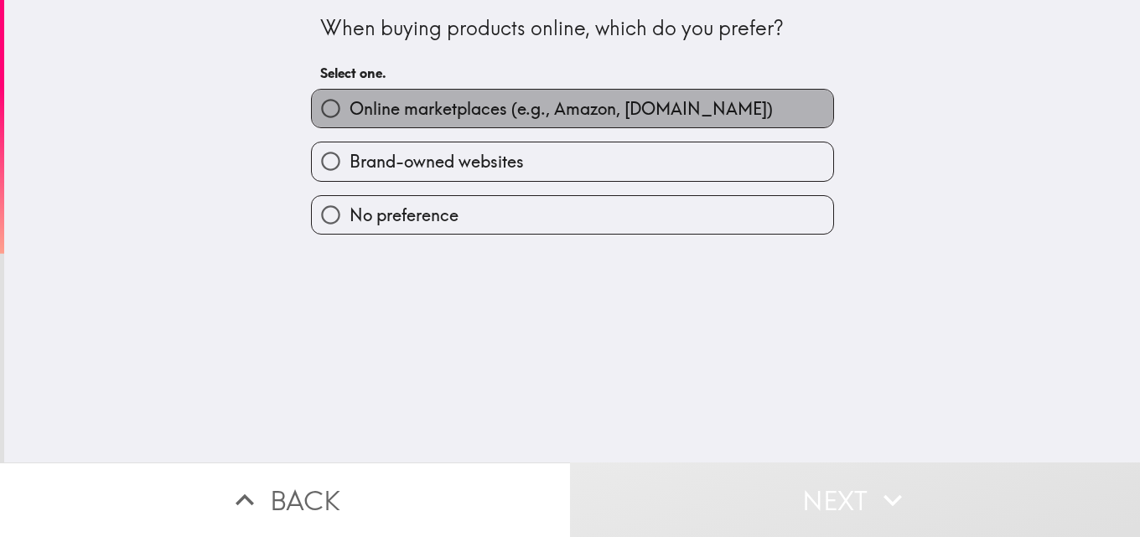
click at [624, 117] on span "Online marketplaces (e.g., Amazon, [DOMAIN_NAME])" at bounding box center [560, 108] width 423 height 23
click at [349, 117] on input "Online marketplaces (e.g., Amazon, [DOMAIN_NAME])" at bounding box center [331, 109] width 38 height 38
radio input "true"
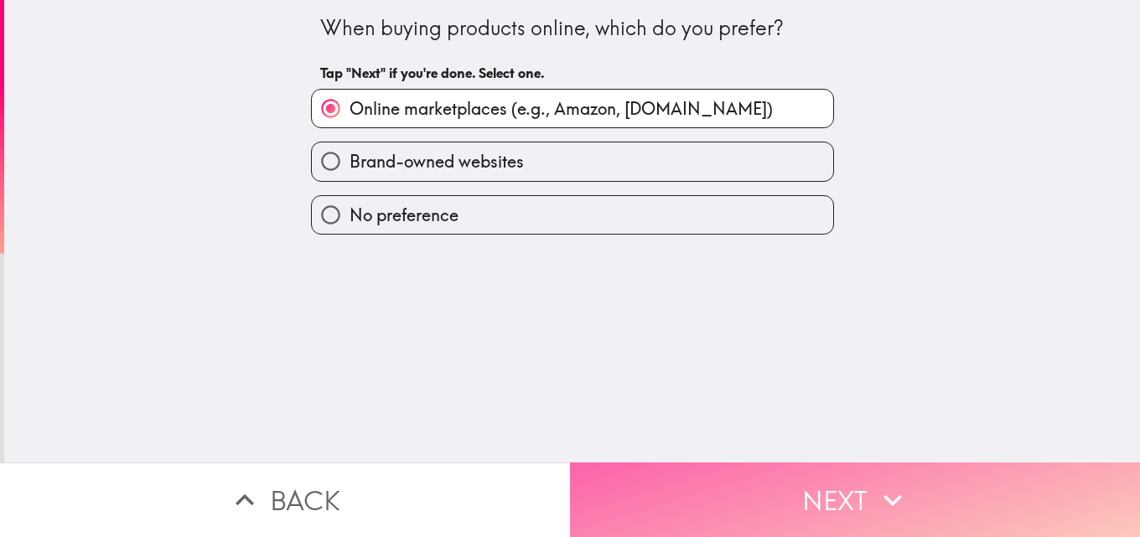
click at [773, 490] on button "Next" at bounding box center [855, 500] width 570 height 75
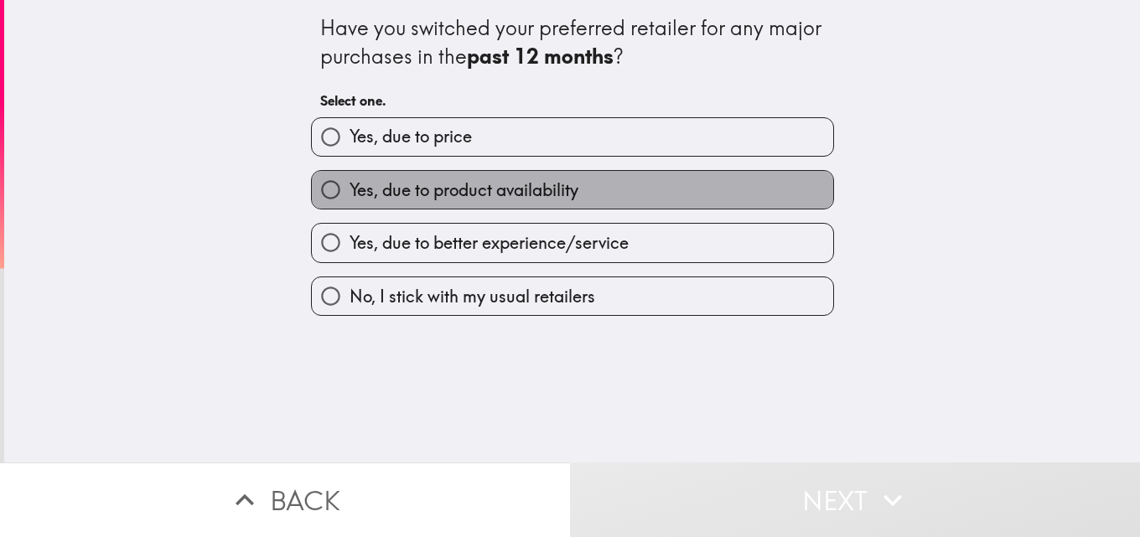
click at [565, 185] on span "Yes, due to product availability" at bounding box center [463, 190] width 229 height 23
click at [349, 185] on input "Yes, due to product availability" at bounding box center [331, 190] width 38 height 38
radio input "true"
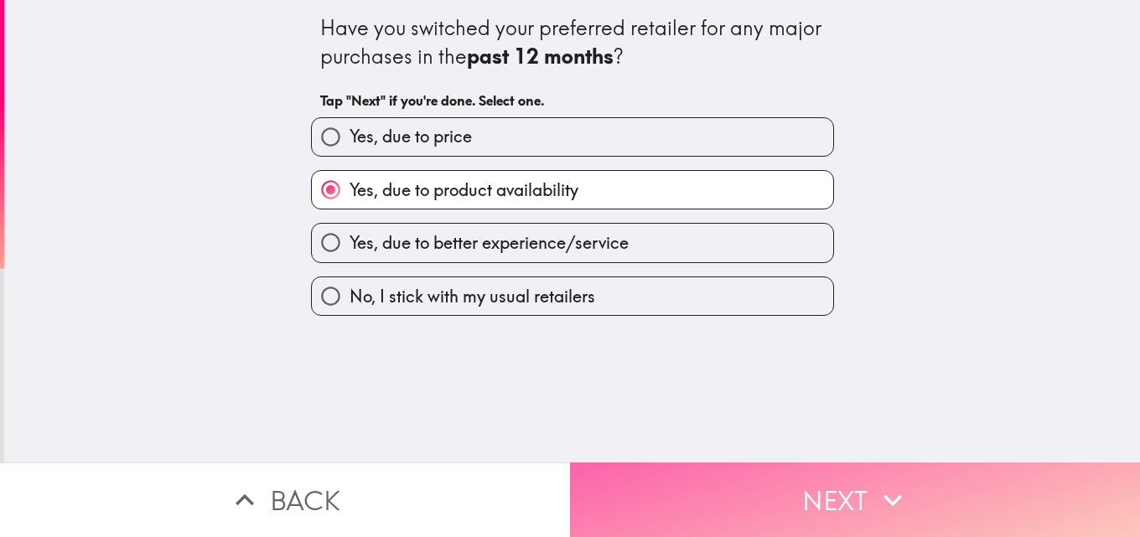
click at [737, 493] on button "Next" at bounding box center [855, 500] width 570 height 75
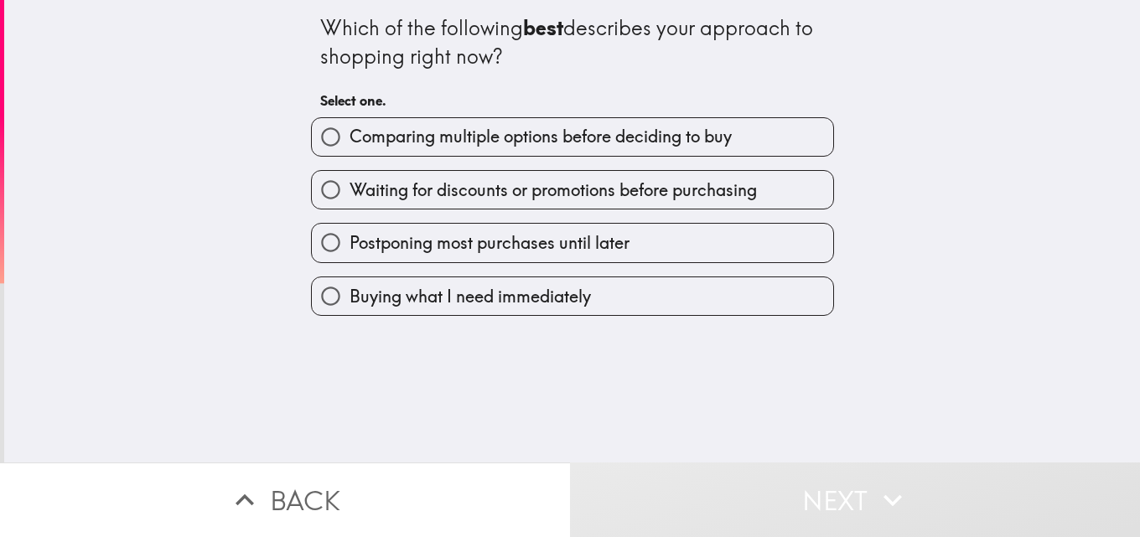
click at [494, 140] on span "Comparing multiple options before deciding to buy" at bounding box center [540, 136] width 382 height 23
click at [349, 140] on input "Comparing multiple options before deciding to buy" at bounding box center [331, 137] width 38 height 38
radio input "true"
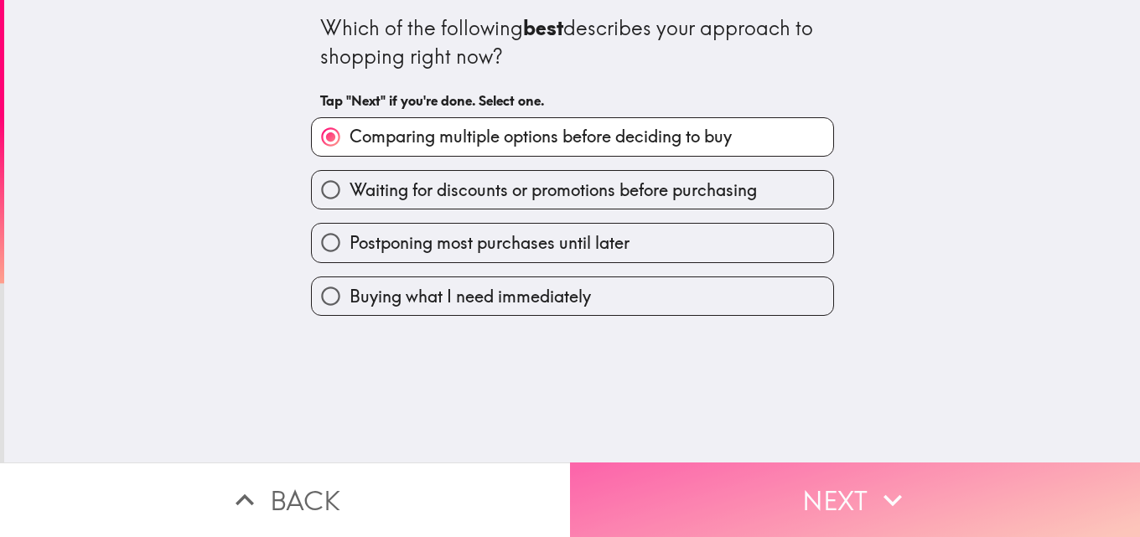
click at [848, 494] on button "Next" at bounding box center [855, 500] width 570 height 75
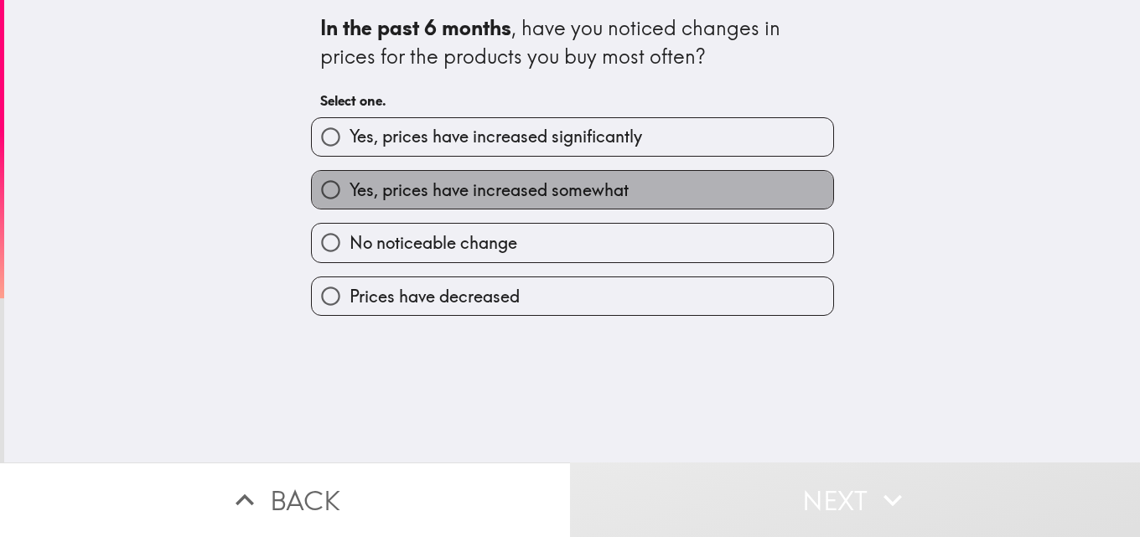
drag, startPoint x: 519, startPoint y: 194, endPoint x: 663, endPoint y: 283, distance: 169.8
click at [520, 193] on span "Yes, prices have increased somewhat" at bounding box center [488, 190] width 279 height 23
click at [349, 193] on input "Yes, prices have increased somewhat" at bounding box center [331, 190] width 38 height 38
radio input "true"
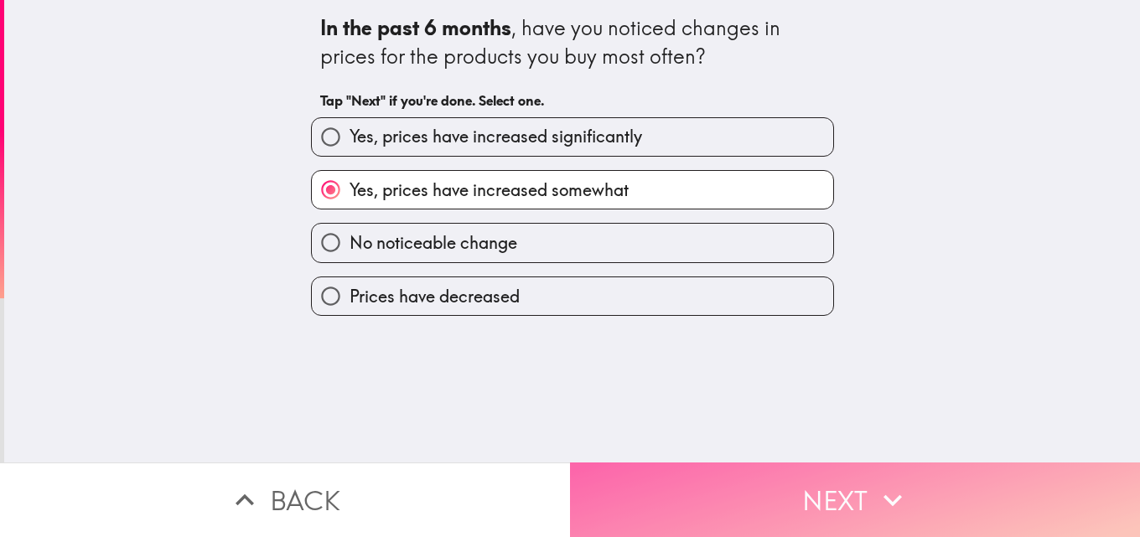
click at [745, 485] on button "Next" at bounding box center [855, 500] width 570 height 75
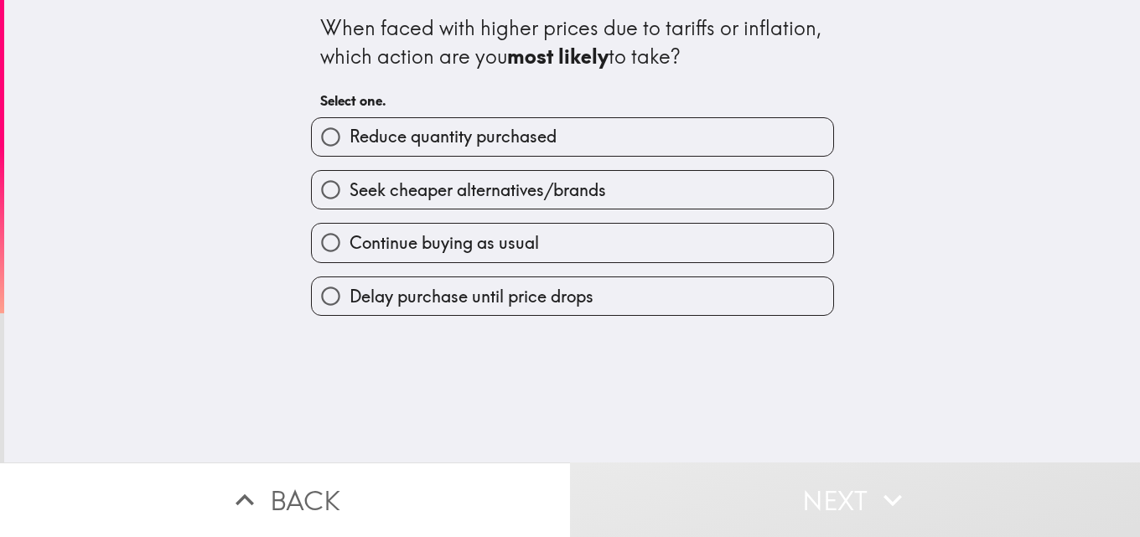
click at [588, 199] on span "Seek cheaper alternatives/brands" at bounding box center [477, 190] width 256 height 23
click at [349, 199] on input "Seek cheaper alternatives/brands" at bounding box center [331, 190] width 38 height 38
radio input "true"
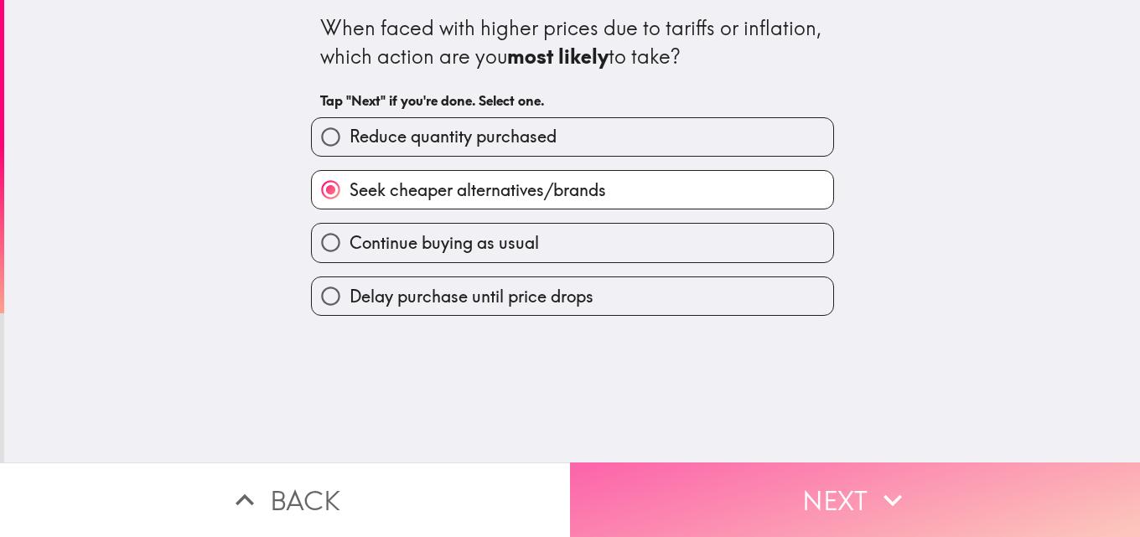
click at [769, 478] on button "Next" at bounding box center [855, 500] width 570 height 75
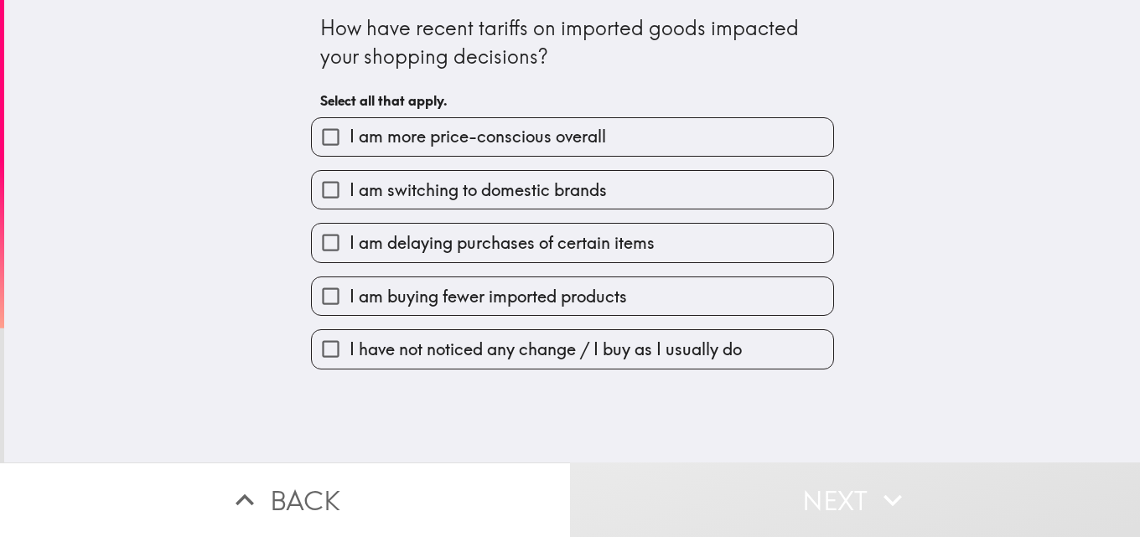
click at [553, 191] on span "I am switching to domestic brands" at bounding box center [477, 190] width 257 height 23
click at [349, 191] on input "I am switching to domestic brands" at bounding box center [331, 190] width 38 height 38
checkbox input "true"
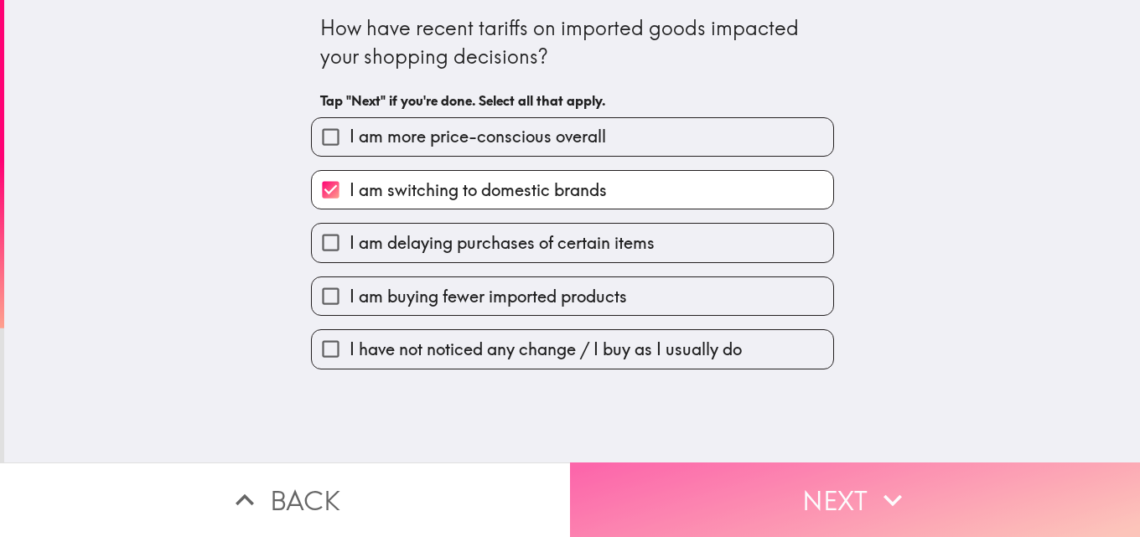
click at [769, 500] on button "Next" at bounding box center [855, 500] width 570 height 75
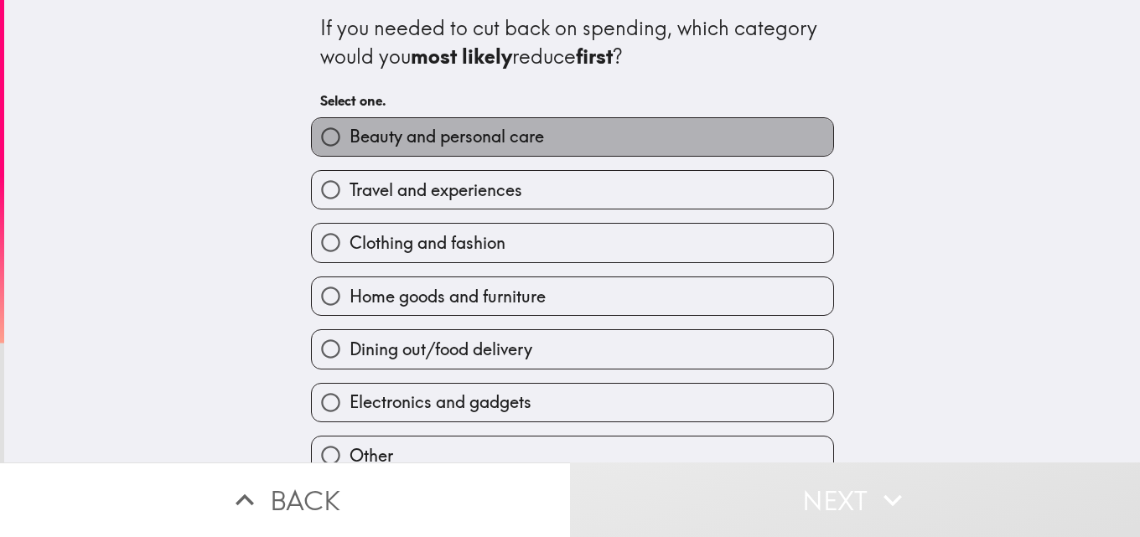
click at [611, 136] on label "Beauty and personal care" at bounding box center [572, 137] width 521 height 38
click at [349, 136] on input "Beauty and personal care" at bounding box center [331, 137] width 38 height 38
radio input "true"
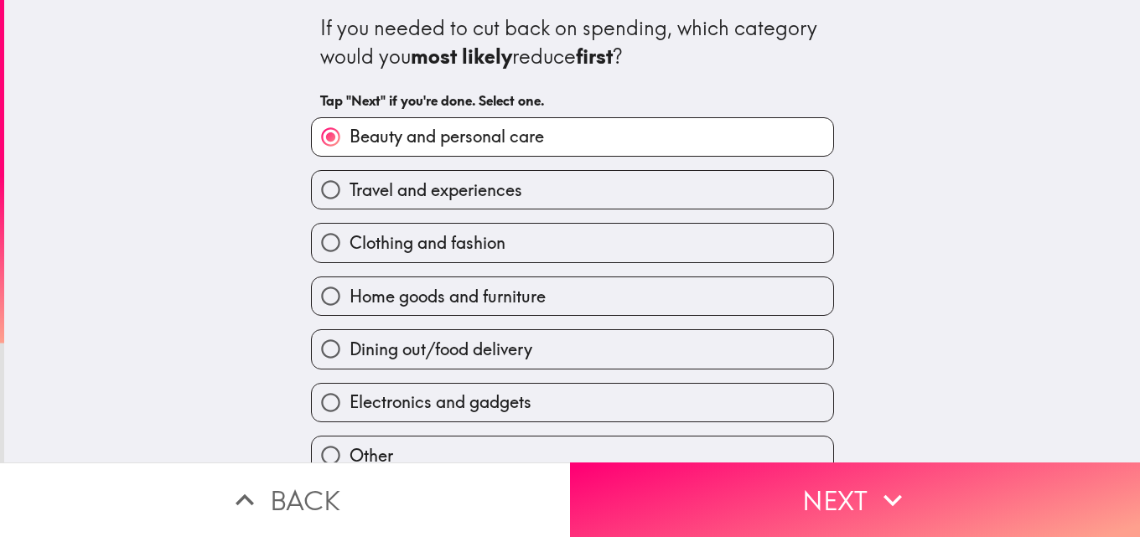
click at [611, 136] on label "Beauty and personal care" at bounding box center [572, 137] width 521 height 38
click at [349, 136] on input "Beauty and personal care" at bounding box center [331, 137] width 38 height 38
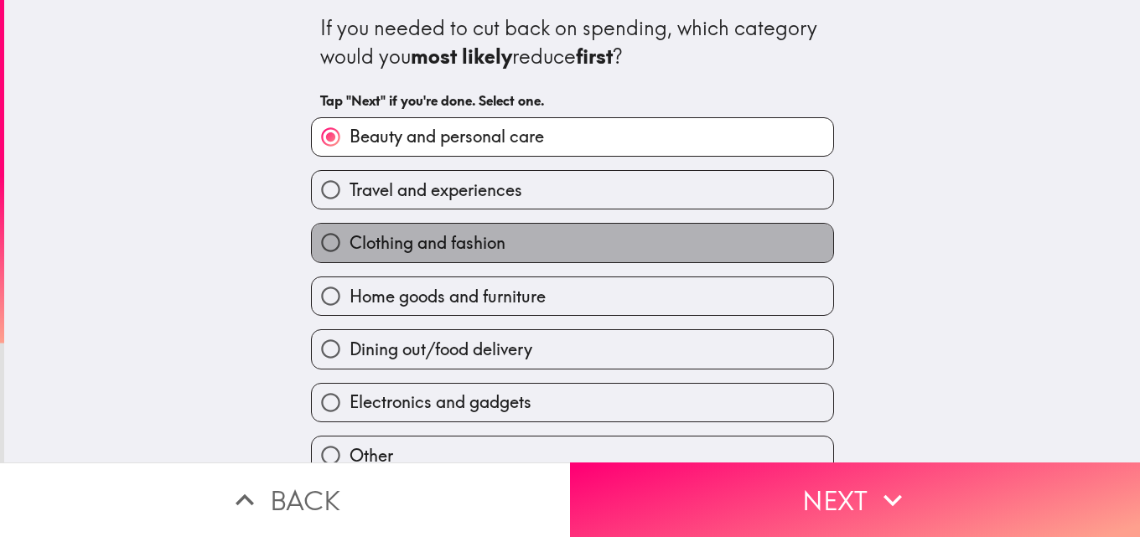
click at [611, 232] on label "Clothing and fashion" at bounding box center [572, 243] width 521 height 38
click at [349, 232] on input "Clothing and fashion" at bounding box center [331, 243] width 38 height 38
radio input "true"
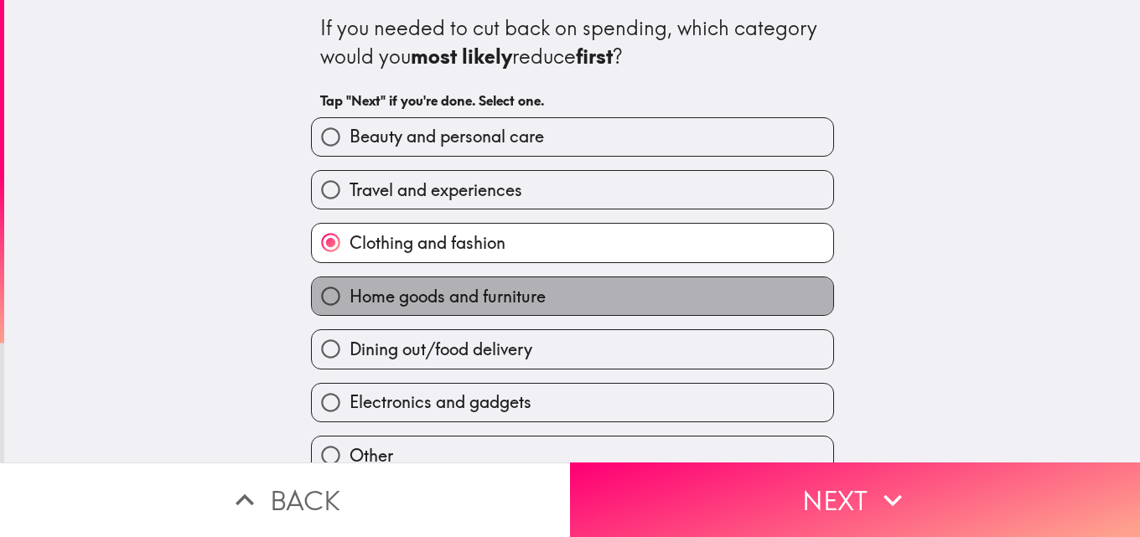
click at [628, 285] on label "Home goods and furniture" at bounding box center [572, 296] width 521 height 38
click at [349, 285] on input "Home goods and furniture" at bounding box center [331, 296] width 38 height 38
radio input "true"
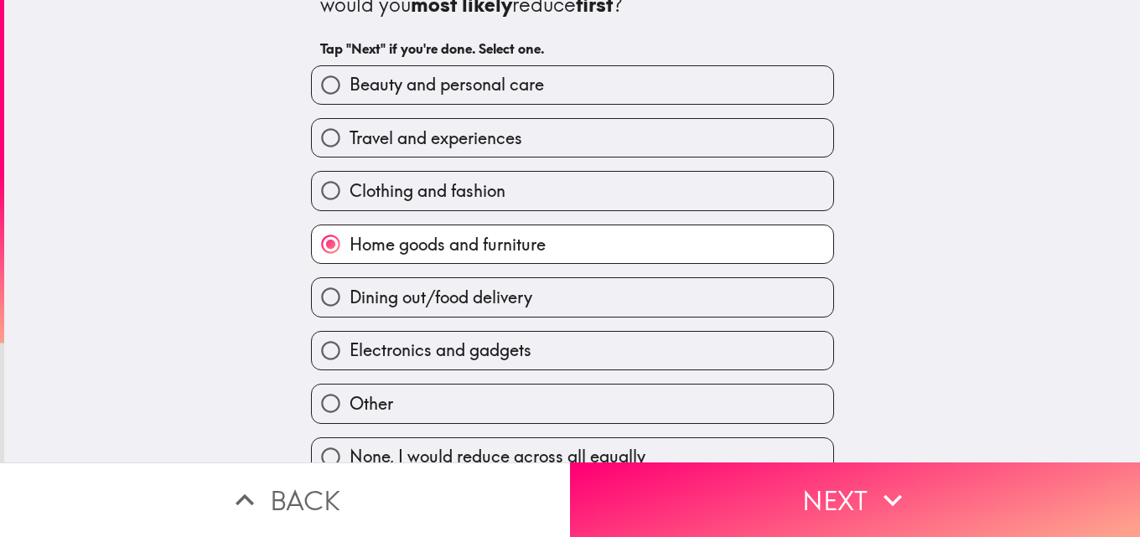
scroll to position [79, 0]
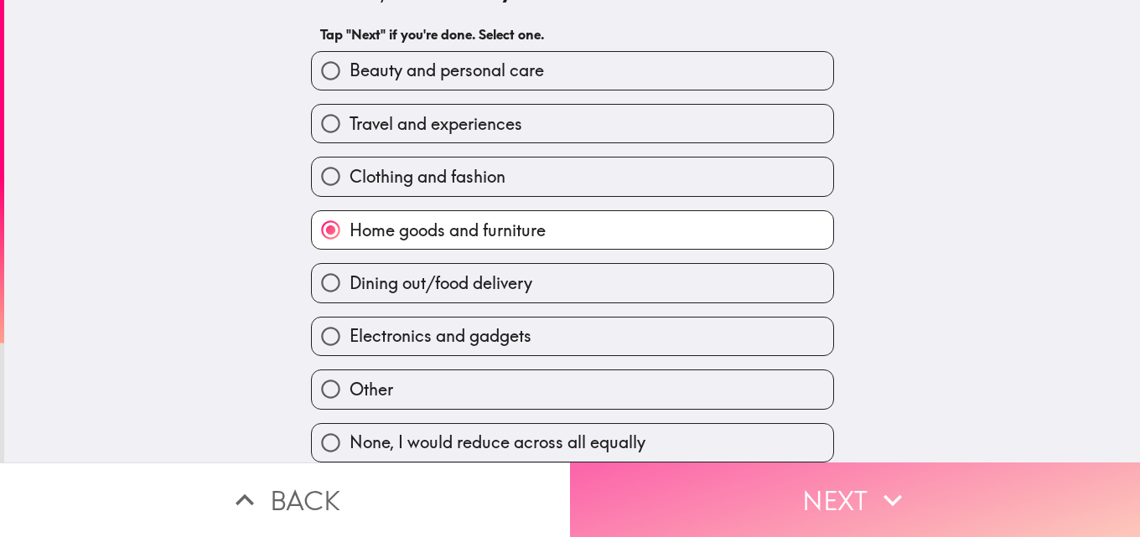
click at [776, 495] on button "Next" at bounding box center [855, 500] width 570 height 75
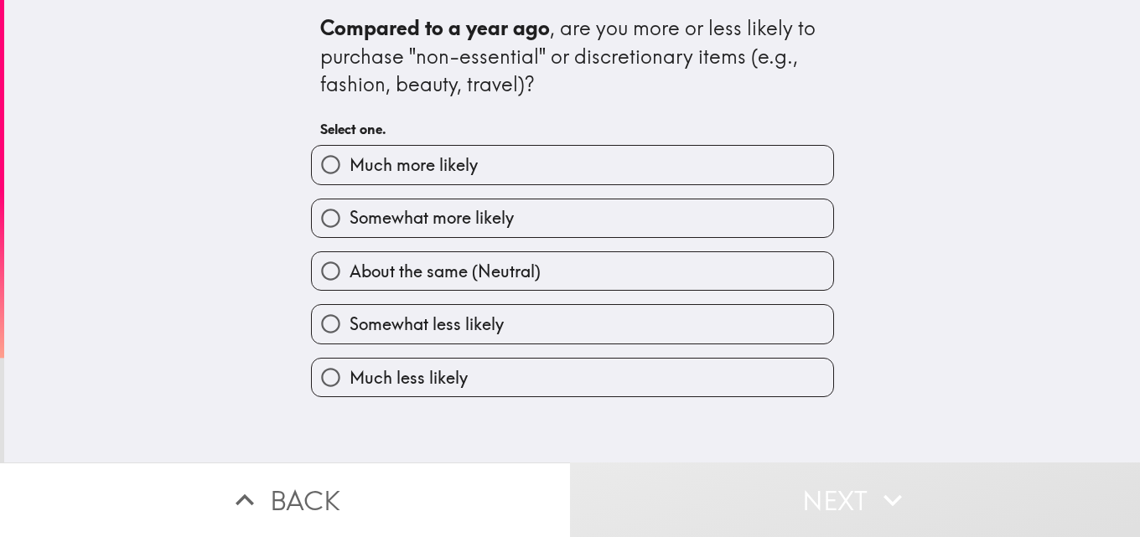
click at [623, 170] on label "Much more likely" at bounding box center [572, 165] width 521 height 38
click at [349, 170] on input "Much more likely" at bounding box center [331, 165] width 38 height 38
radio input "true"
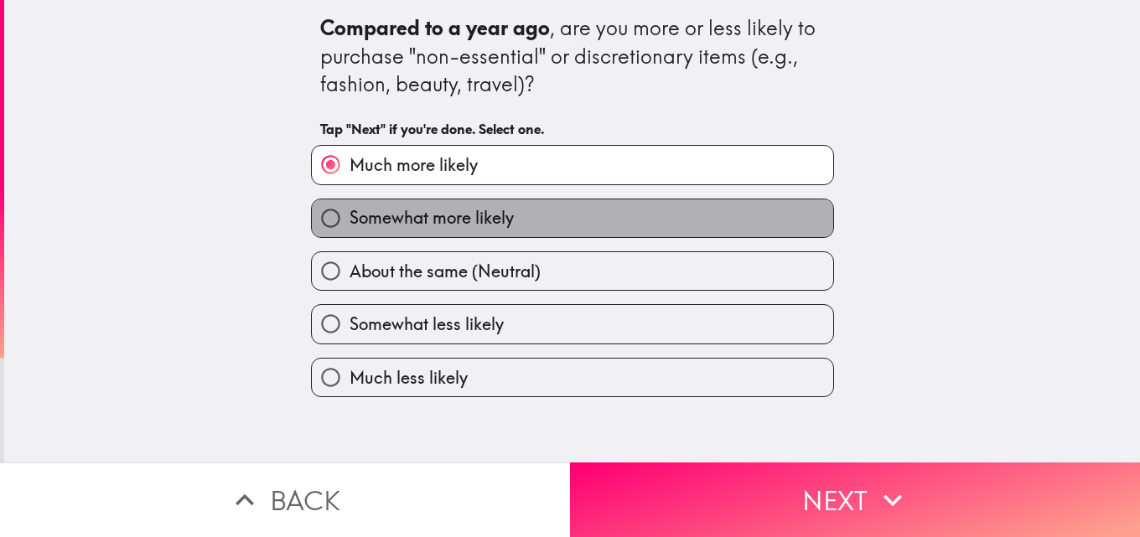
click at [641, 221] on label "Somewhat more likely" at bounding box center [572, 218] width 521 height 38
click at [349, 221] on input "Somewhat more likely" at bounding box center [331, 218] width 38 height 38
radio input "true"
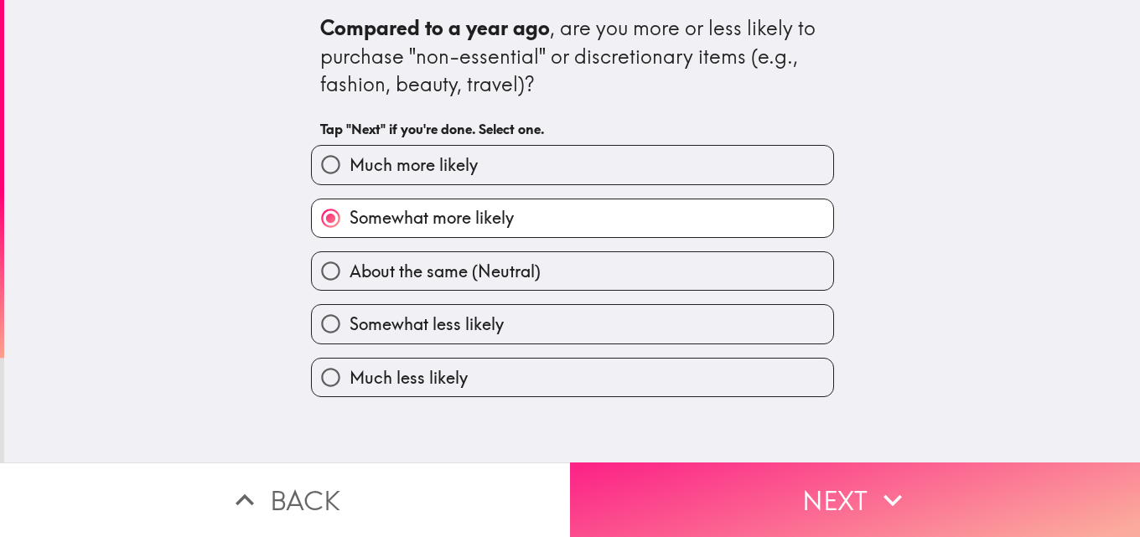
click at [844, 463] on button "Next" at bounding box center [855, 500] width 570 height 75
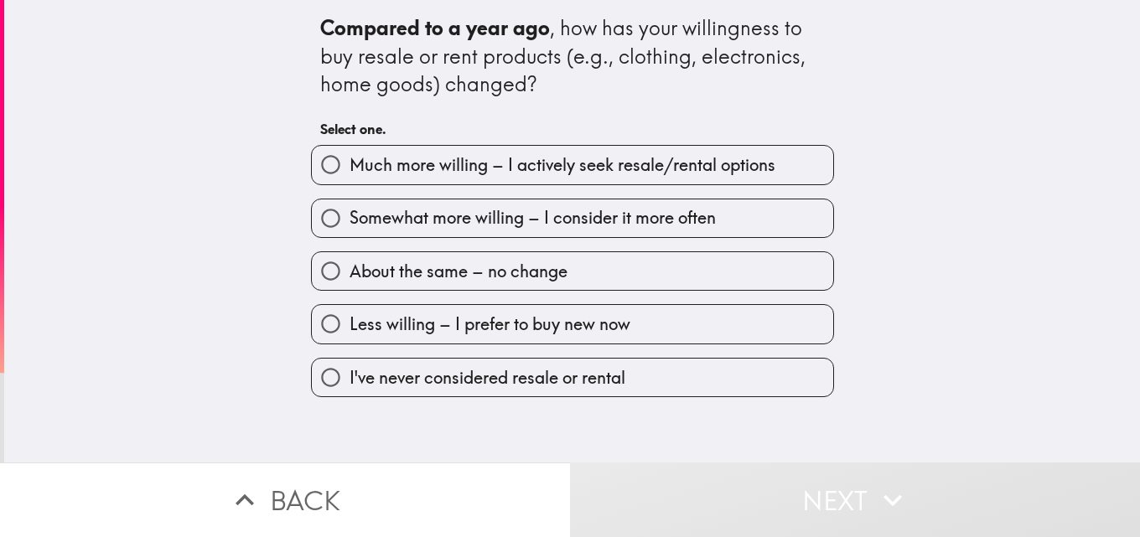
click at [617, 221] on span "Somewhat more willing – I consider it more often" at bounding box center [532, 217] width 366 height 23
click at [349, 221] on input "Somewhat more willing – I consider it more often" at bounding box center [331, 218] width 38 height 38
radio input "true"
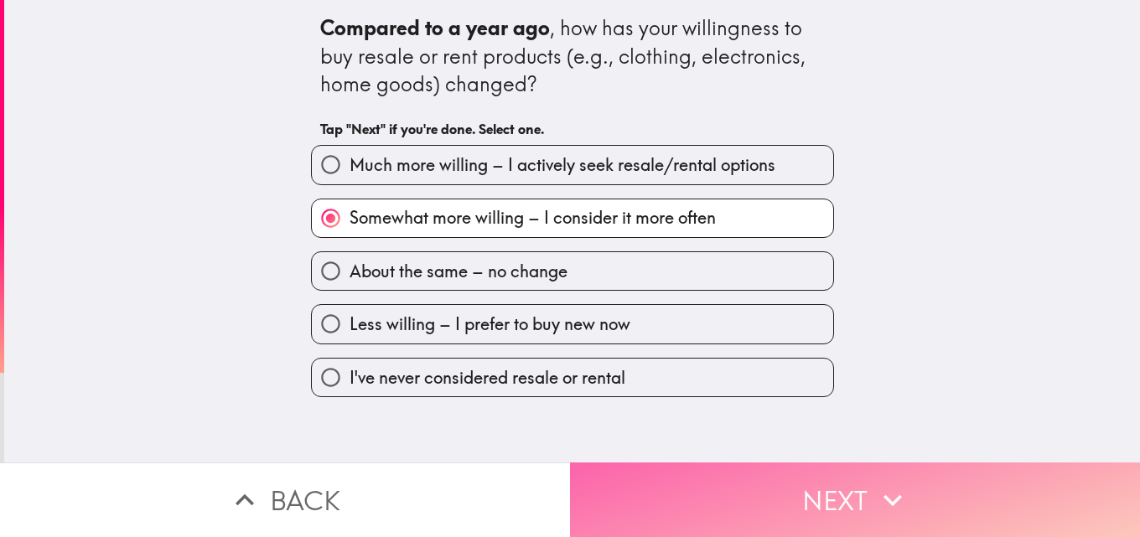
click at [732, 499] on button "Next" at bounding box center [855, 500] width 570 height 75
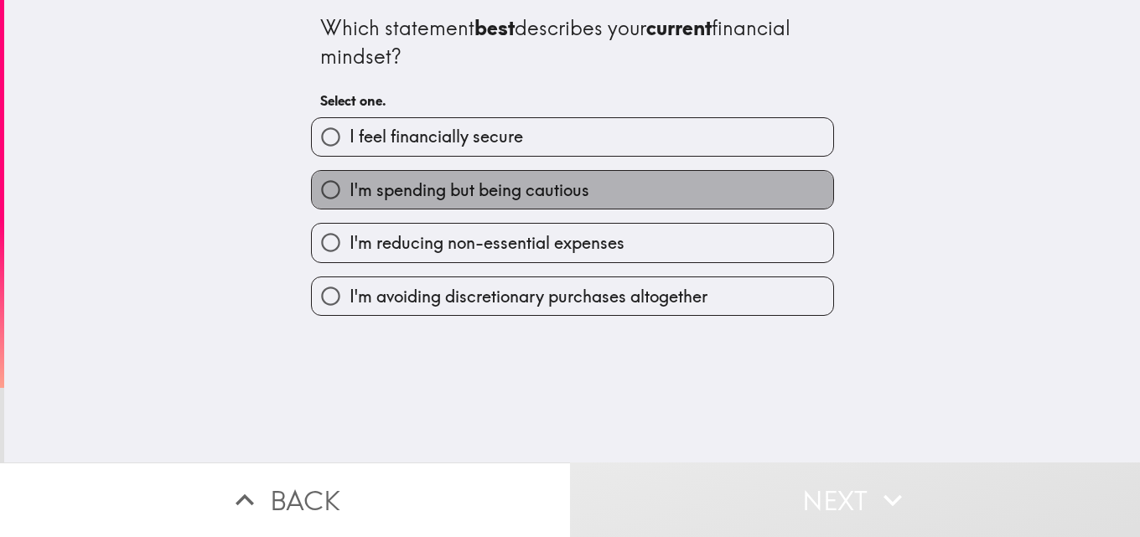
drag, startPoint x: 571, startPoint y: 199, endPoint x: 663, endPoint y: 306, distance: 141.4
click at [571, 198] on span "I'm spending but being cautious" at bounding box center [469, 190] width 240 height 23
click at [349, 198] on input "I'm spending but being cautious" at bounding box center [331, 190] width 38 height 38
radio input "true"
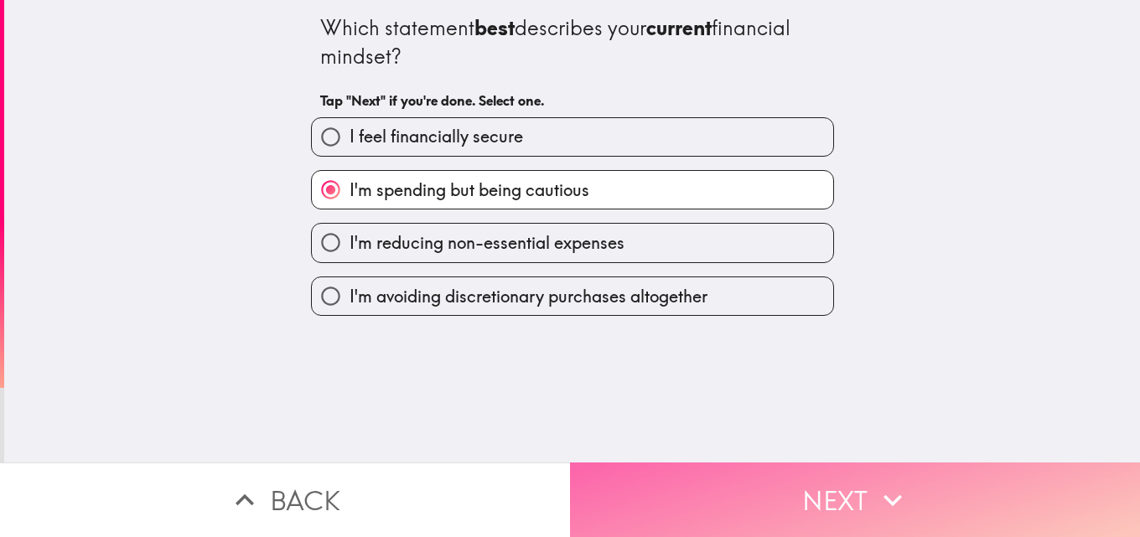
click at [779, 482] on button "Next" at bounding box center [855, 500] width 570 height 75
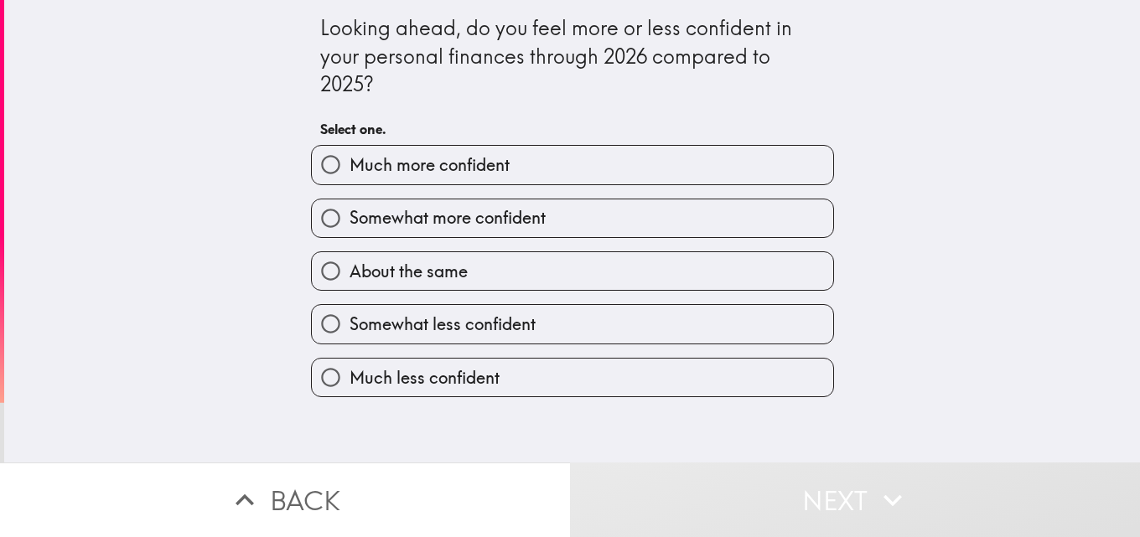
click at [565, 224] on label "Somewhat more confident" at bounding box center [572, 218] width 521 height 38
click at [349, 224] on input "Somewhat more confident" at bounding box center [331, 218] width 38 height 38
radio input "true"
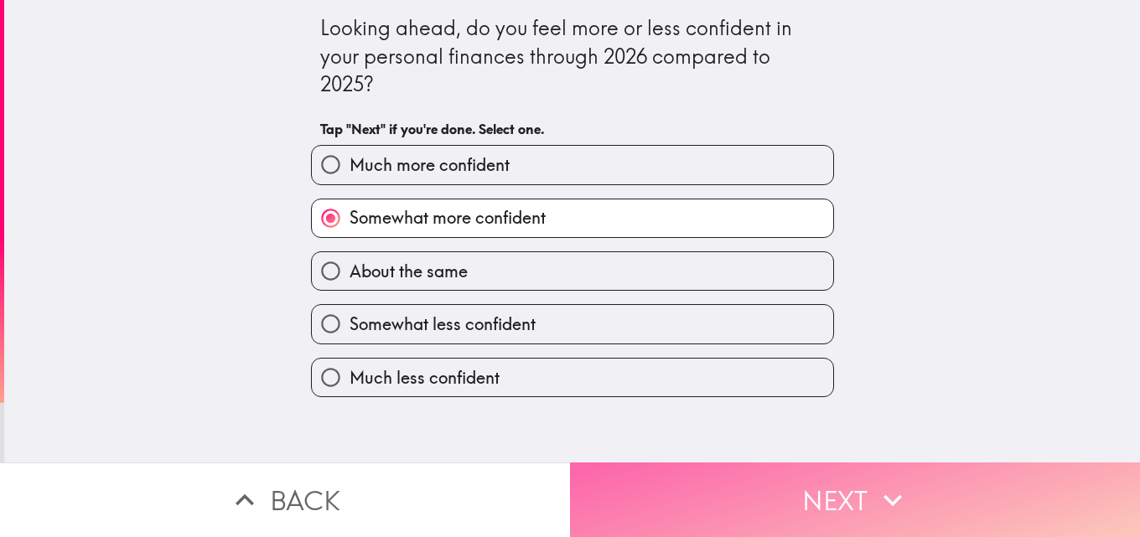
click at [831, 498] on button "Next" at bounding box center [855, 500] width 570 height 75
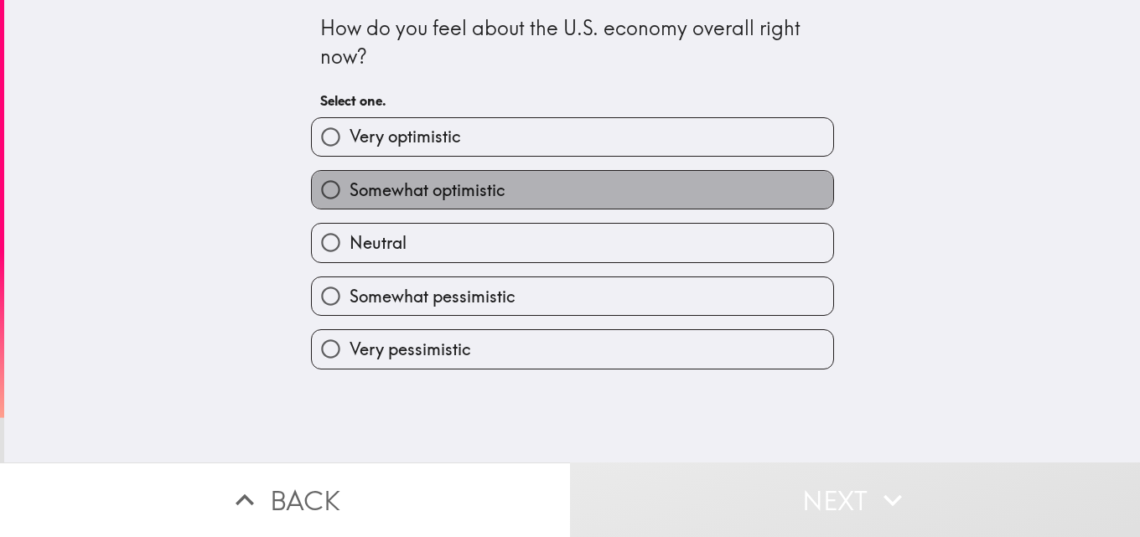
click at [525, 173] on label "Somewhat optimistic" at bounding box center [572, 190] width 521 height 38
click at [349, 173] on input "Somewhat optimistic" at bounding box center [331, 190] width 38 height 38
radio input "true"
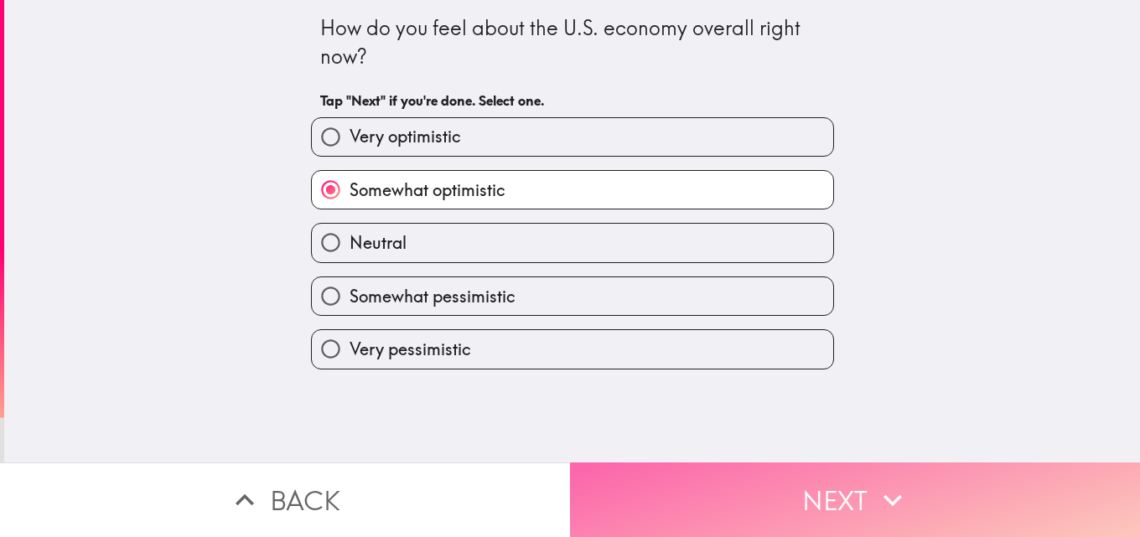
click at [818, 477] on button "Next" at bounding box center [855, 500] width 570 height 75
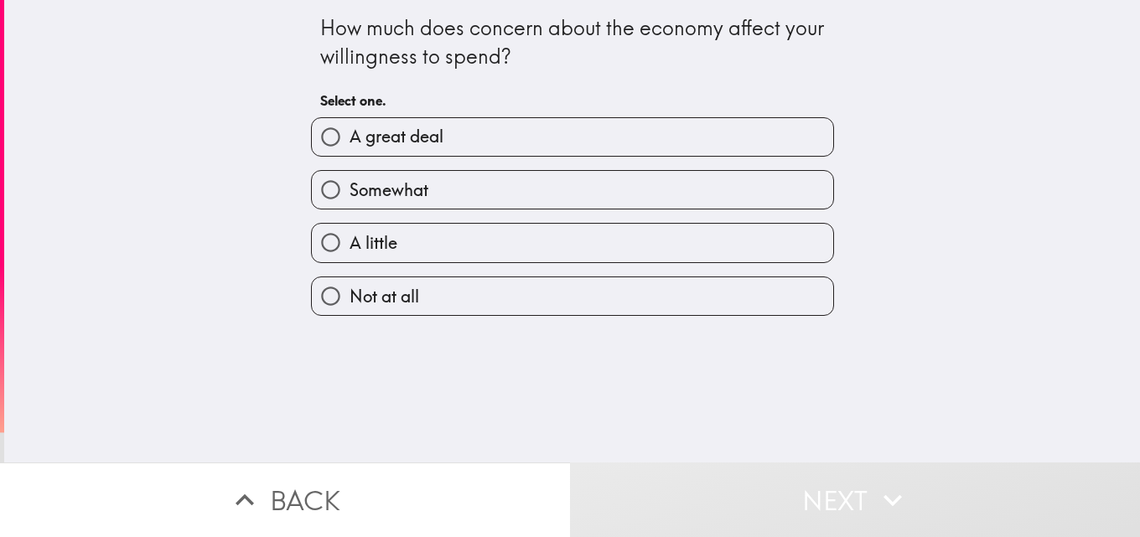
click at [608, 194] on label "Somewhat" at bounding box center [572, 190] width 521 height 38
click at [349, 194] on input "Somewhat" at bounding box center [331, 190] width 38 height 38
radio input "true"
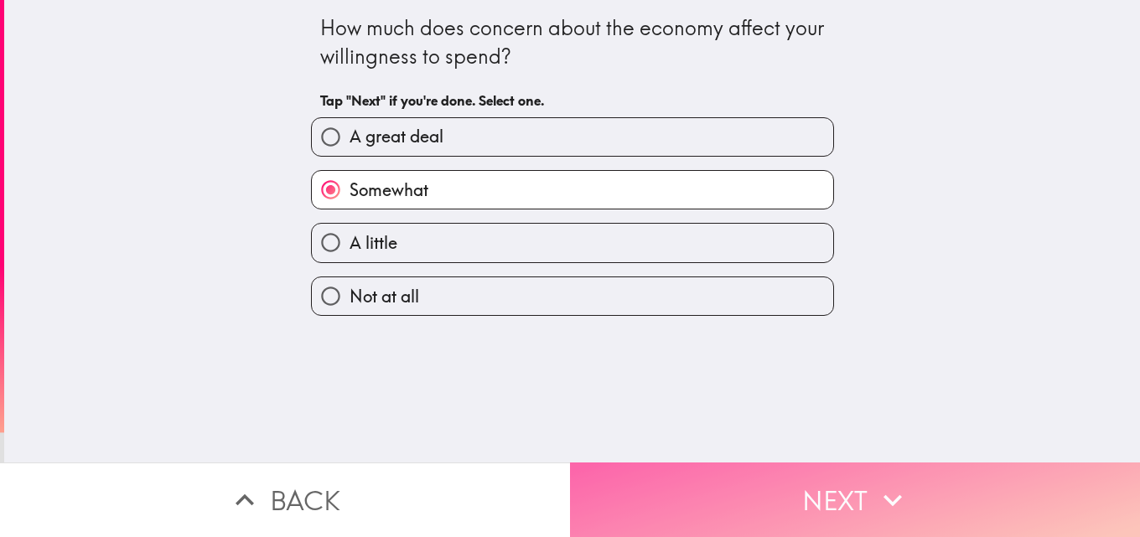
click at [893, 482] on icon "button" at bounding box center [892, 500] width 37 height 37
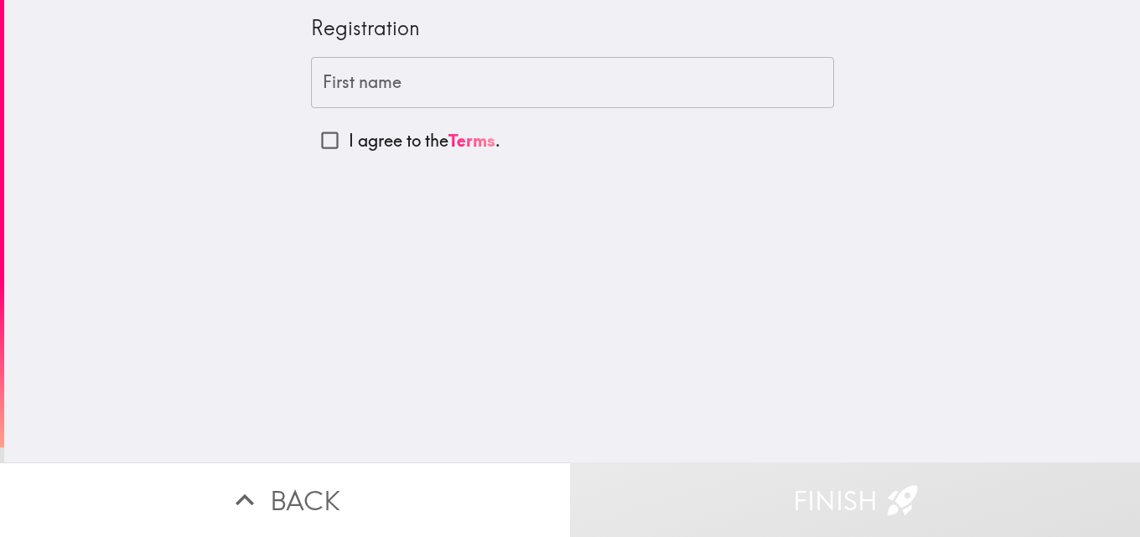
click at [427, 87] on input "First name" at bounding box center [572, 83] width 523 height 52
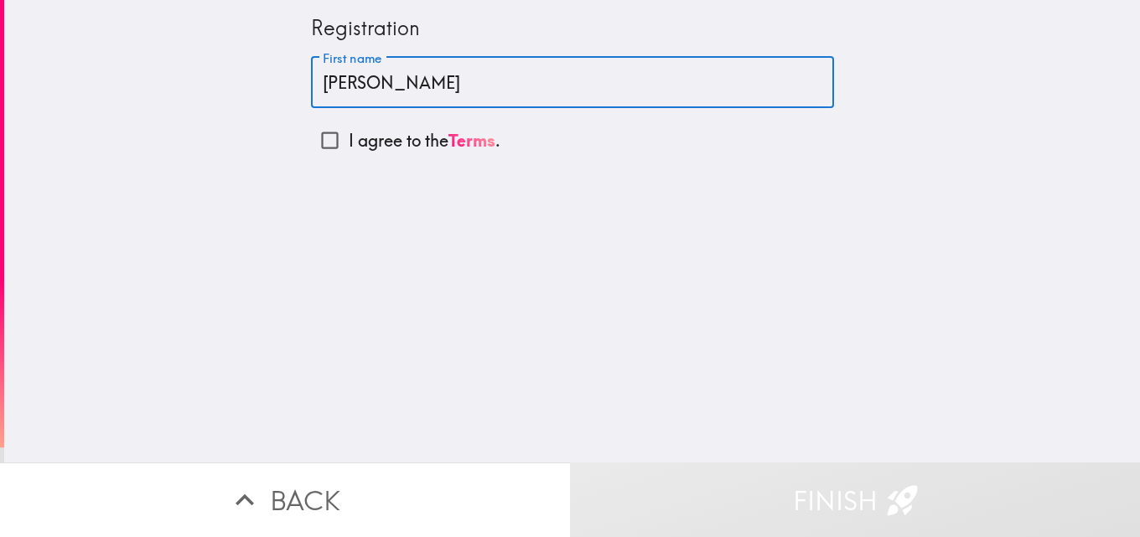
type input "[PERSON_NAME]"
click at [312, 147] on input "I agree to the Terms ." at bounding box center [330, 141] width 38 height 38
checkbox input "true"
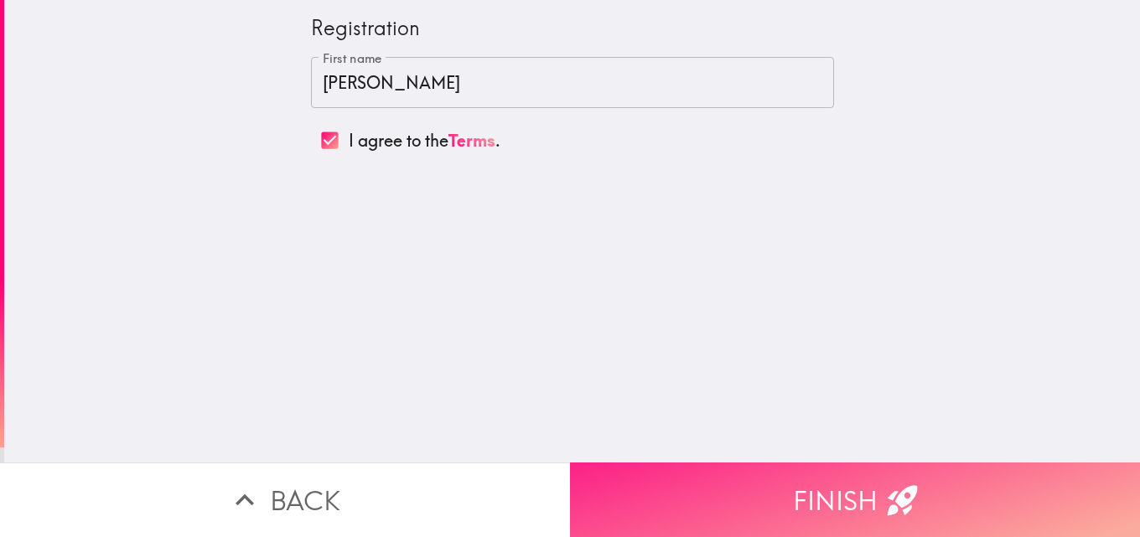
click at [765, 493] on button "Finish" at bounding box center [855, 500] width 570 height 75
